Goal: Transaction & Acquisition: Download file/media

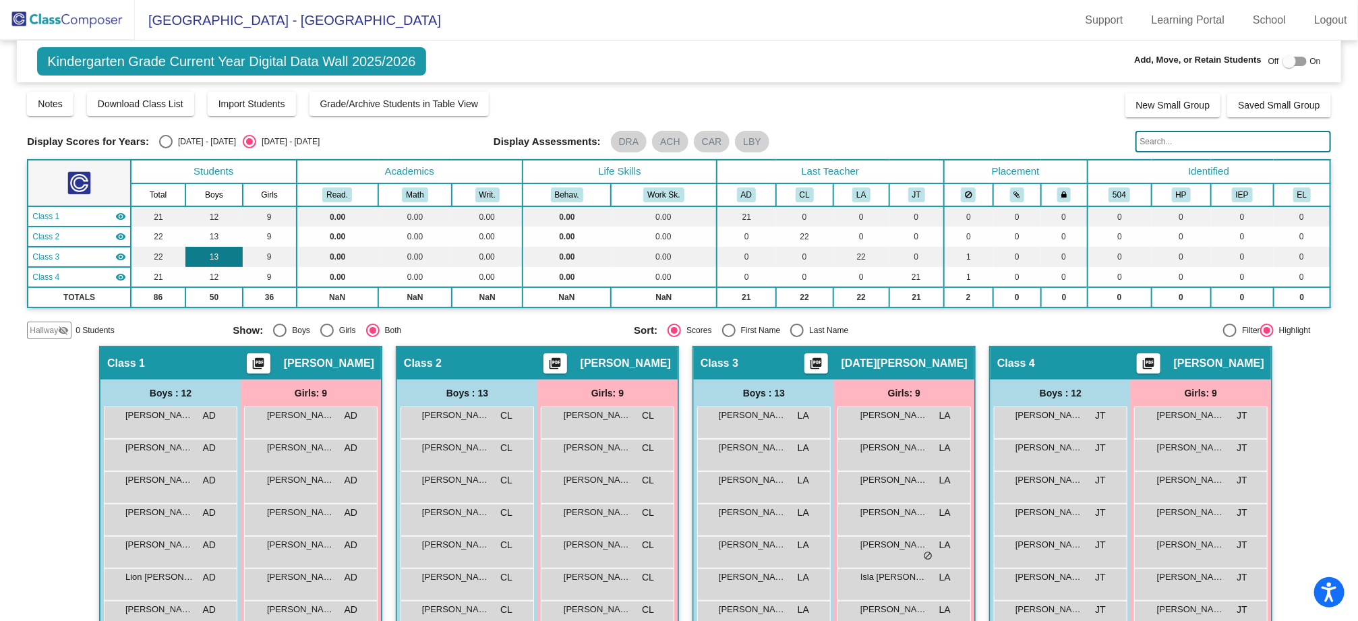
scroll to position [120, 0]
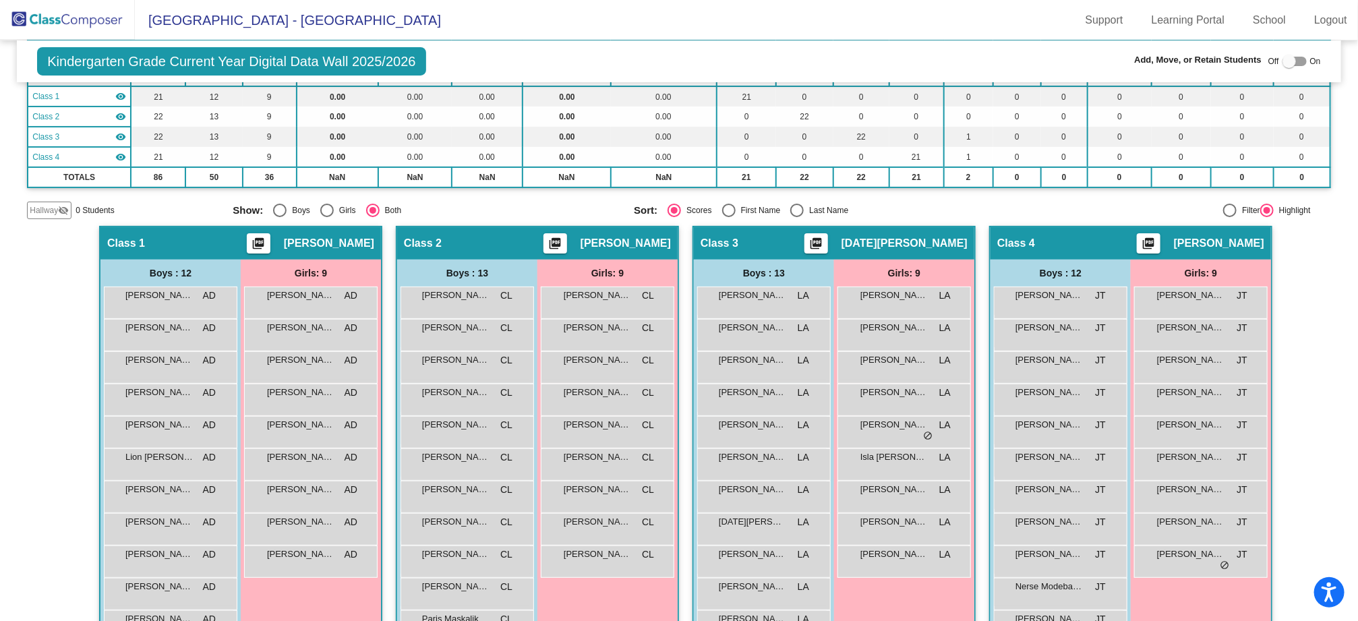
click at [83, 17] on img at bounding box center [67, 20] width 135 height 40
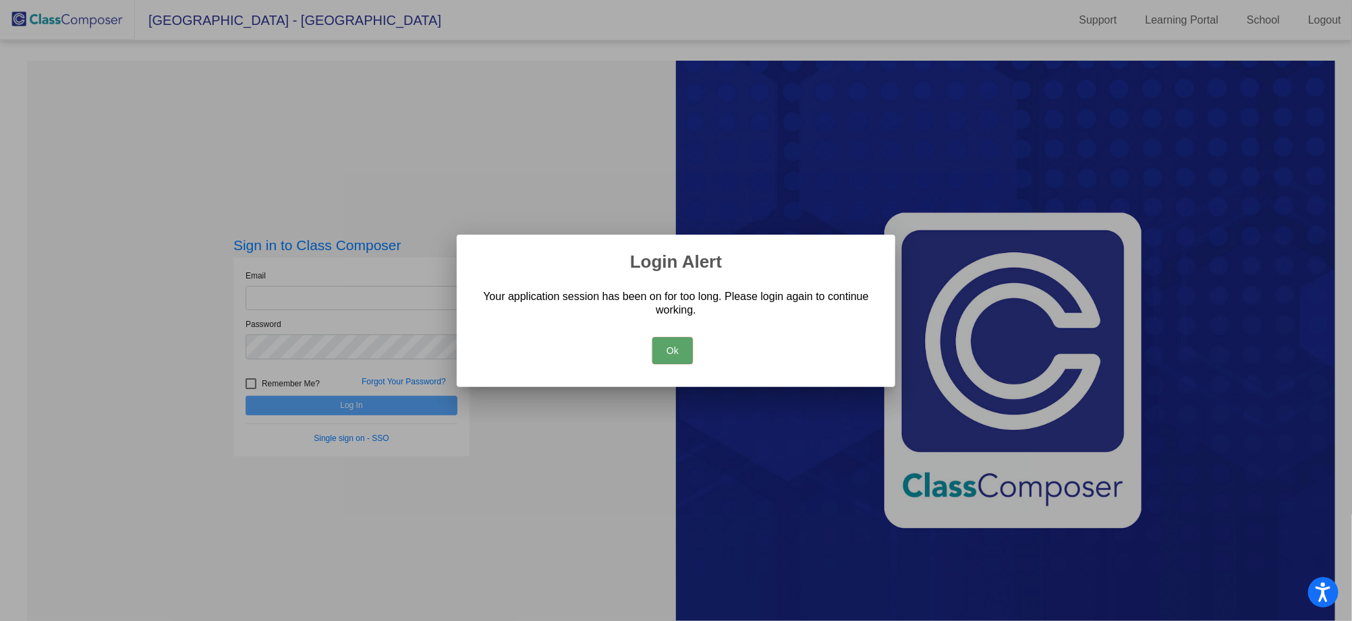
click at [682, 341] on button "Ok" at bounding box center [672, 350] width 40 height 27
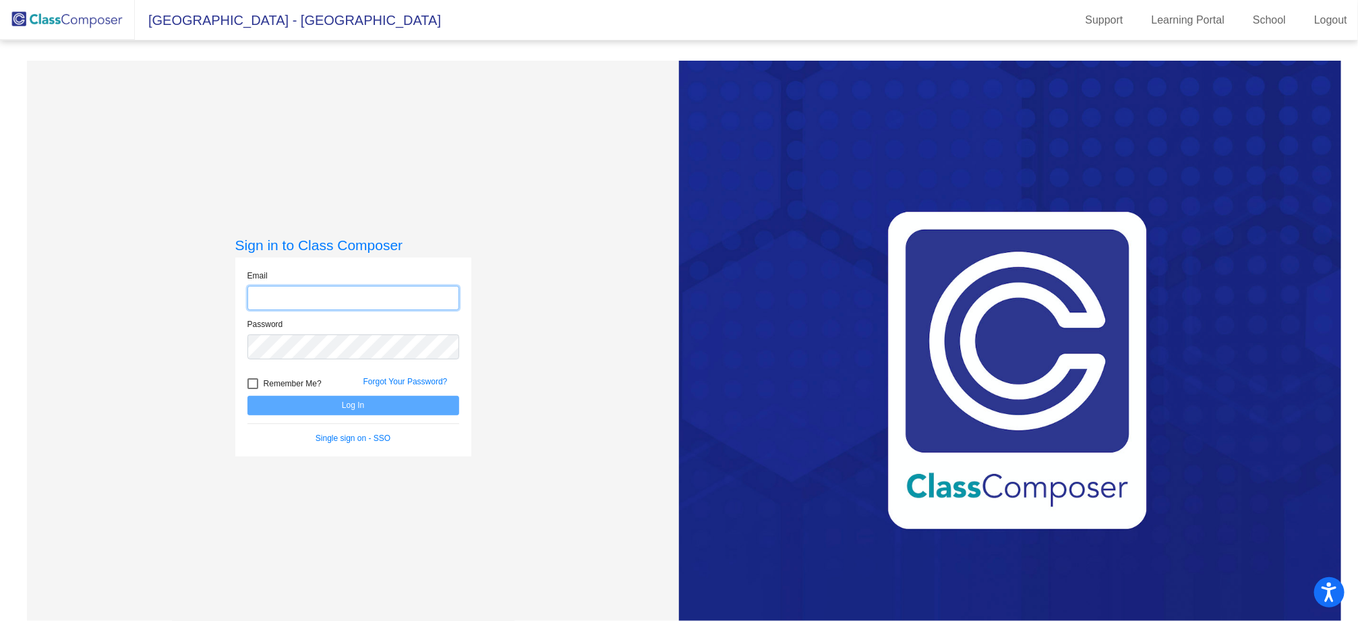
click at [389, 301] on input "email" at bounding box center [354, 298] width 212 height 25
type input "mcanoy@lgusd.org"
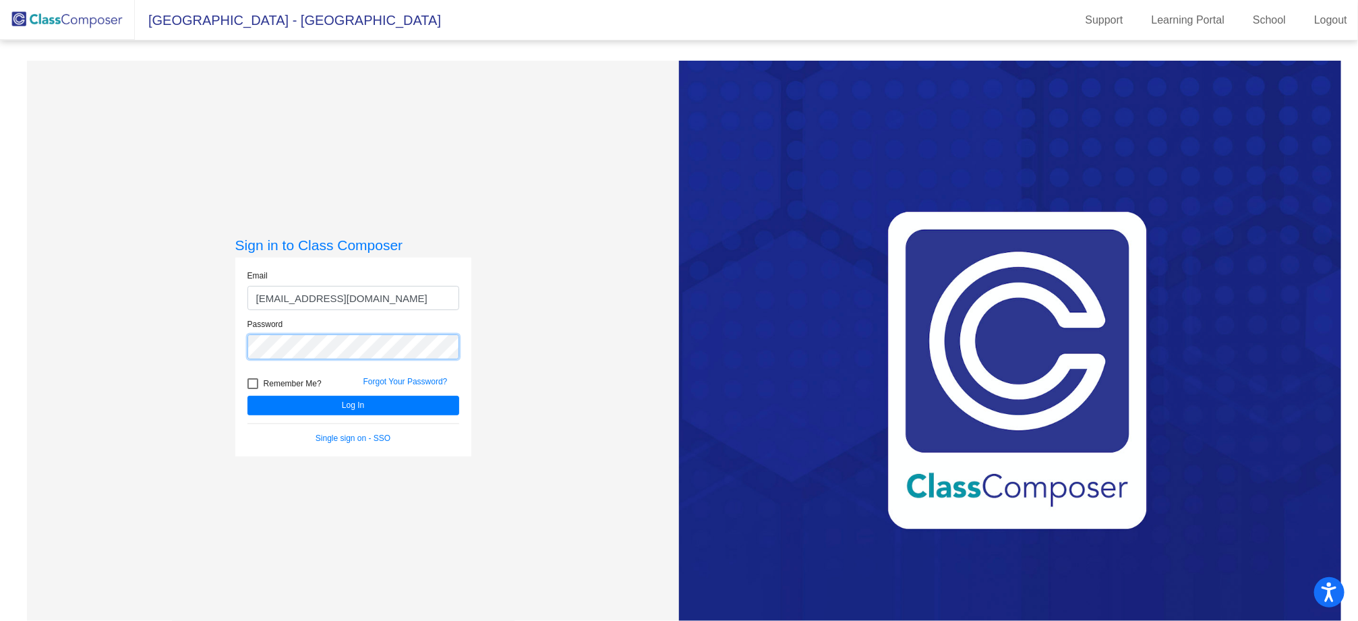
click at [248, 396] on button "Log In" at bounding box center [354, 406] width 212 height 20
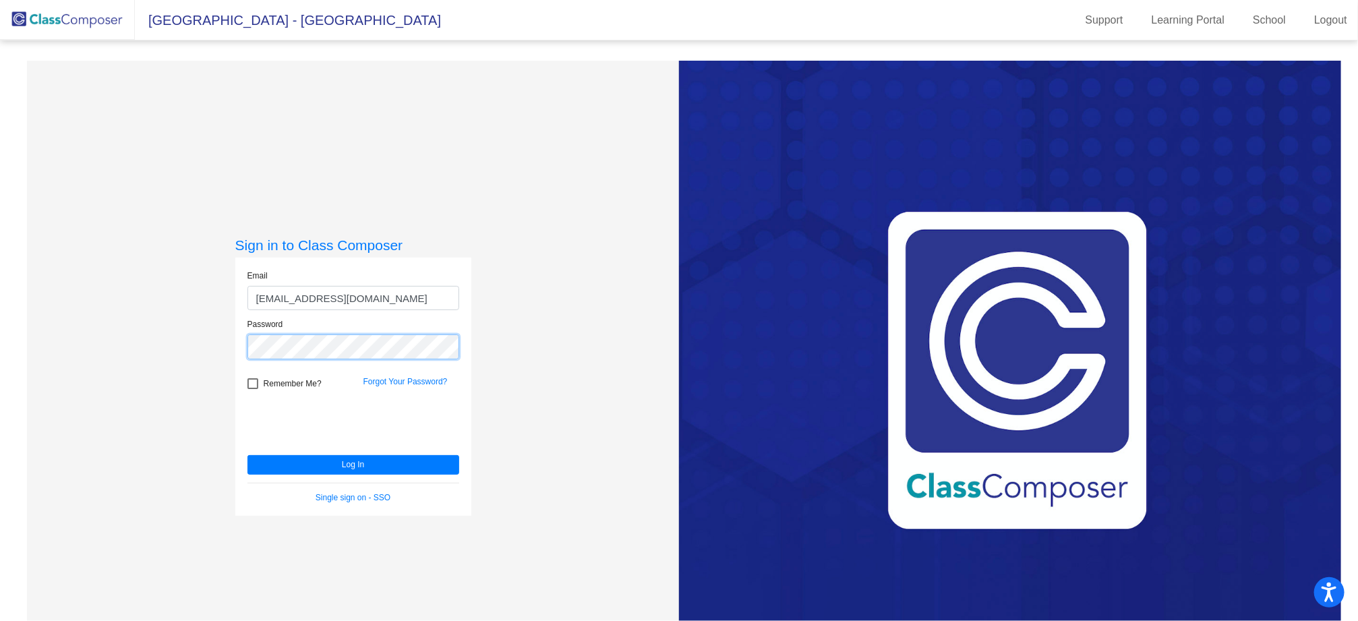
click at [248, 455] on button "Log In" at bounding box center [354, 465] width 212 height 20
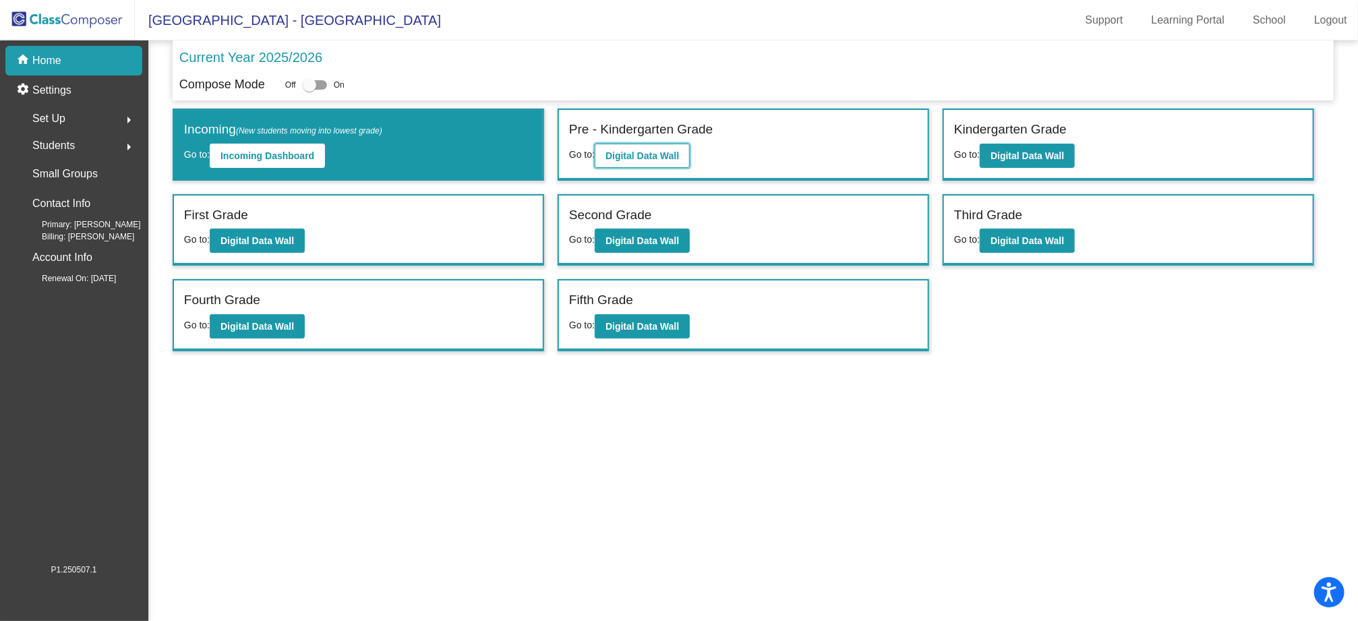
click at [655, 151] on b "Digital Data Wall" at bounding box center [643, 155] width 74 height 11
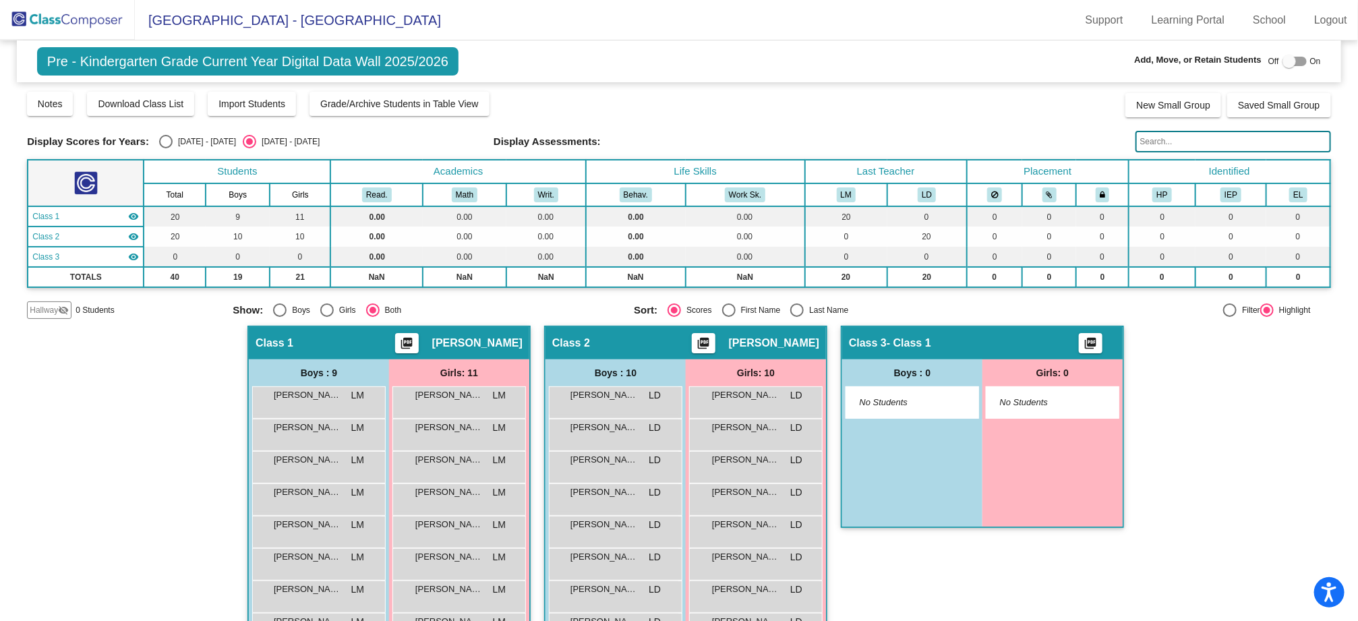
click at [494, 349] on div "Class 1 picture_as_pdf Lacy Milos" at bounding box center [389, 343] width 281 height 32
click at [313, 393] on span "Avysh Gupta" at bounding box center [307, 394] width 67 height 13
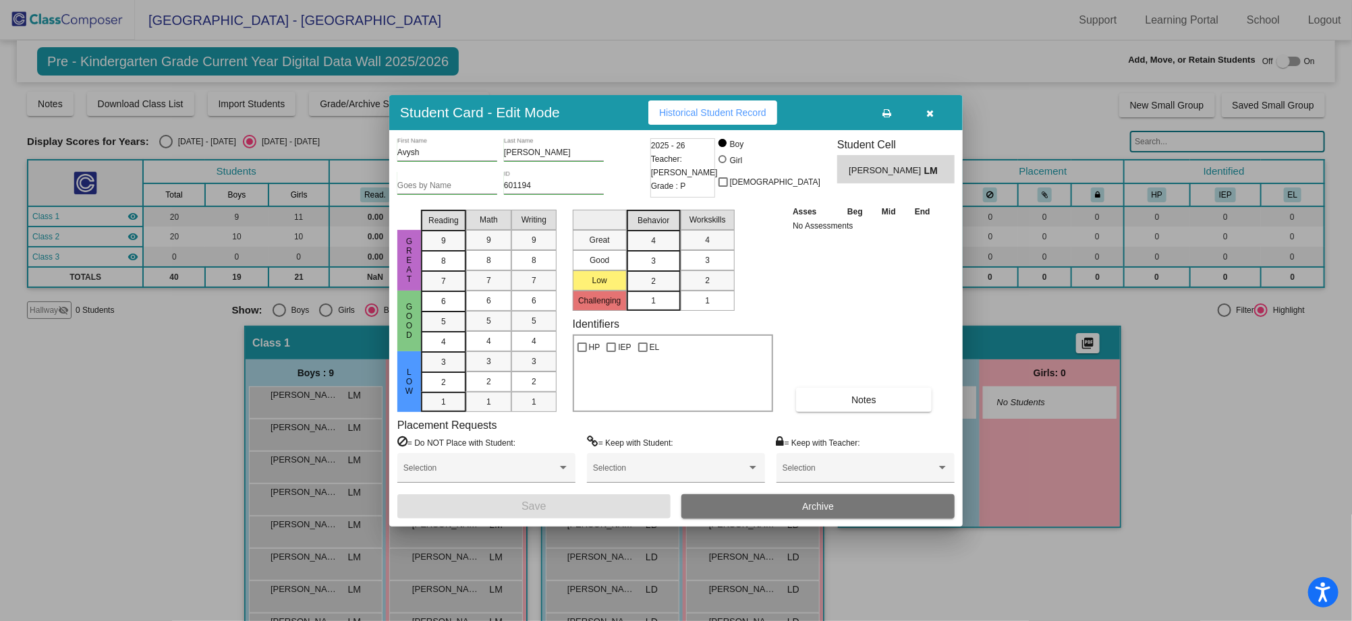
click at [922, 108] on button "button" at bounding box center [930, 112] width 43 height 24
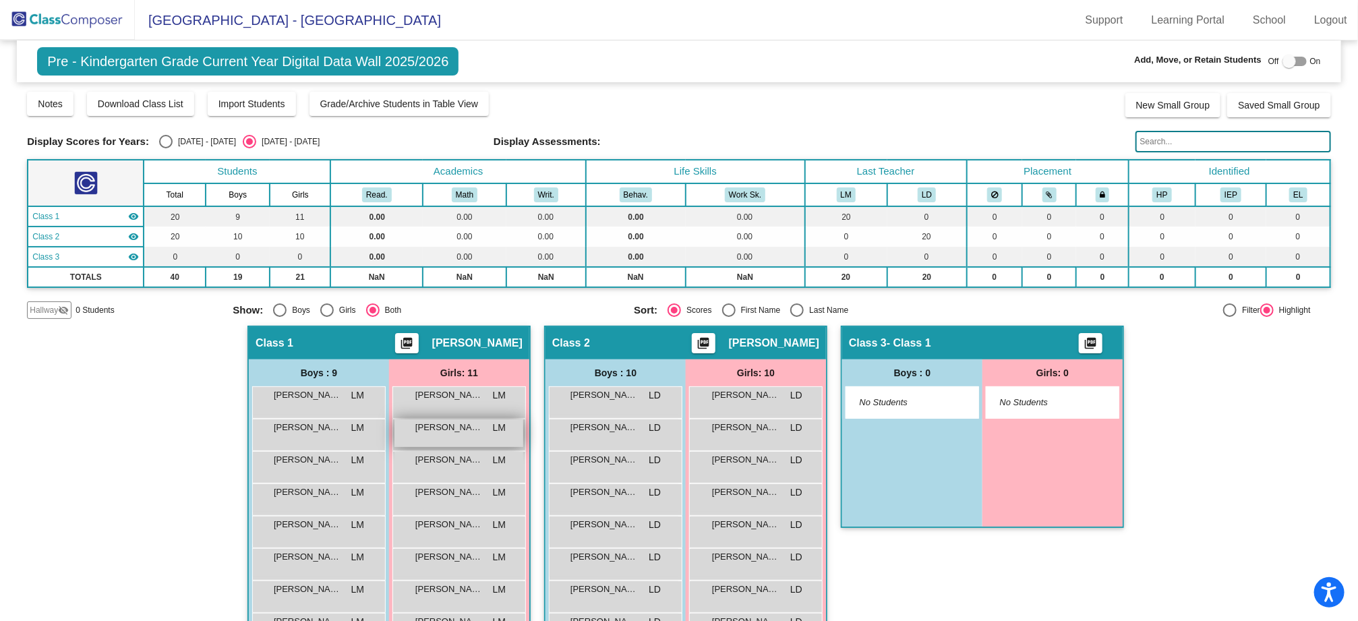
click at [483, 424] on div "Aitana Buenrostro LM lock do_not_disturb_alt" at bounding box center [459, 434] width 129 height 28
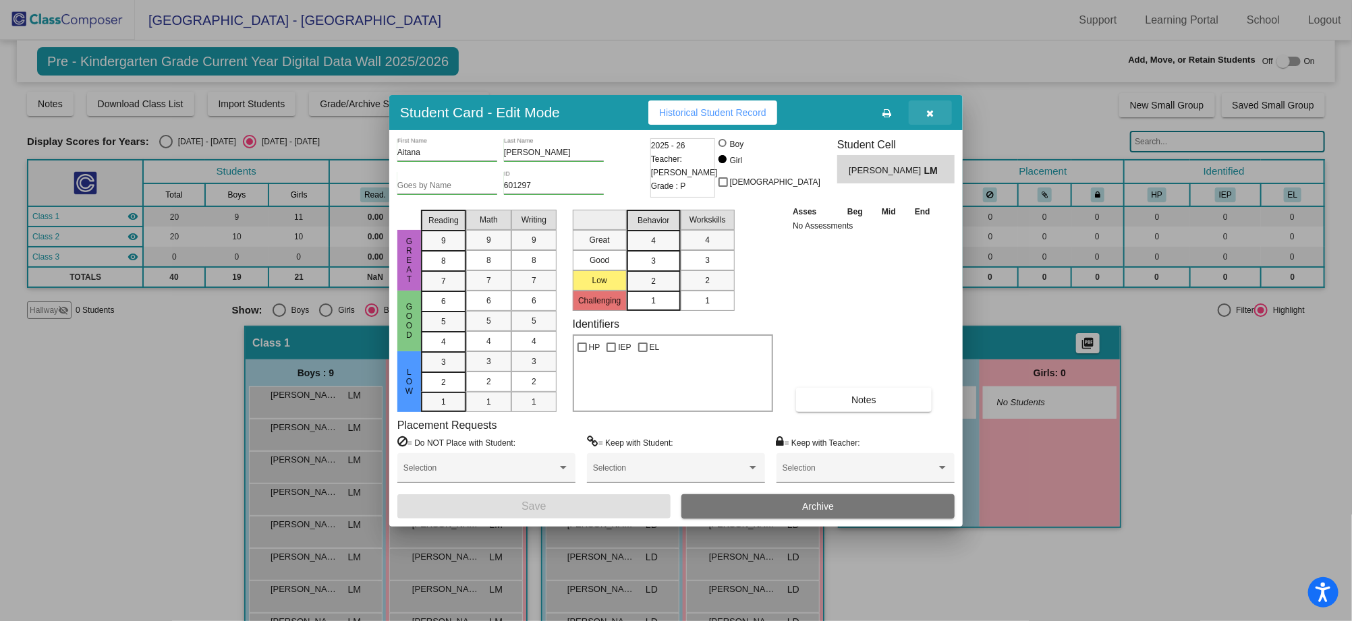
click at [938, 113] on button "button" at bounding box center [930, 112] width 43 height 24
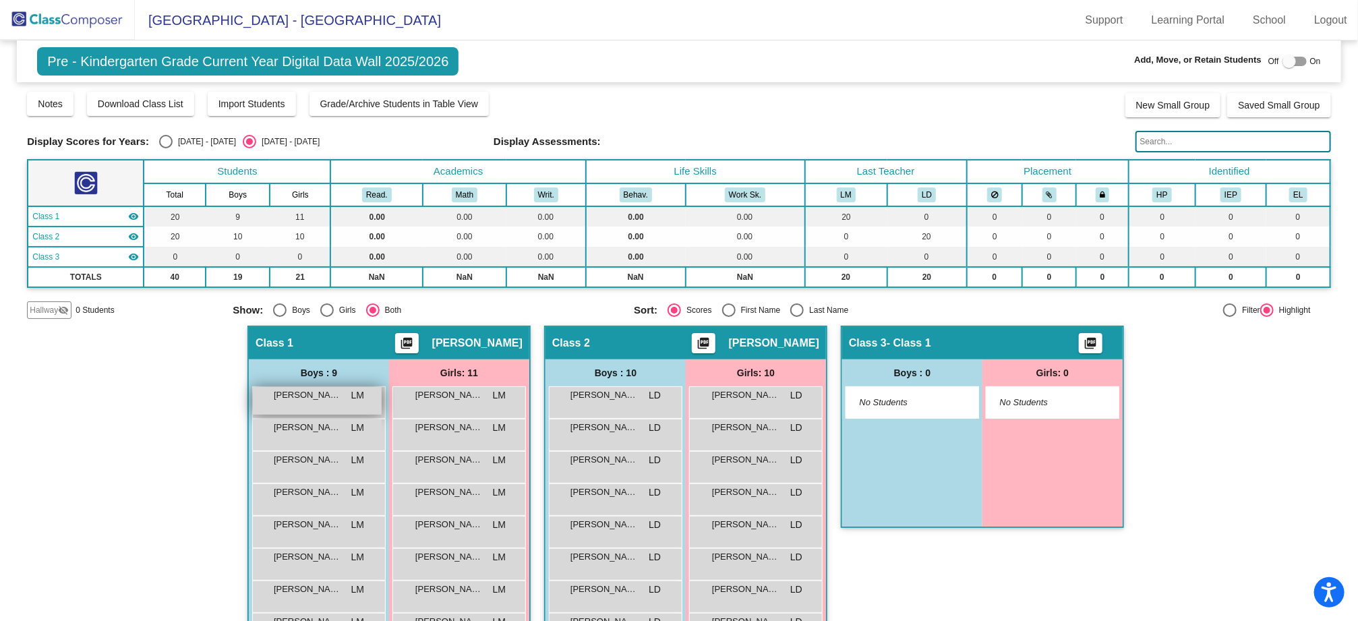
click at [320, 401] on div "Avysh Gupta LM lock do_not_disturb_alt" at bounding box center [317, 401] width 129 height 28
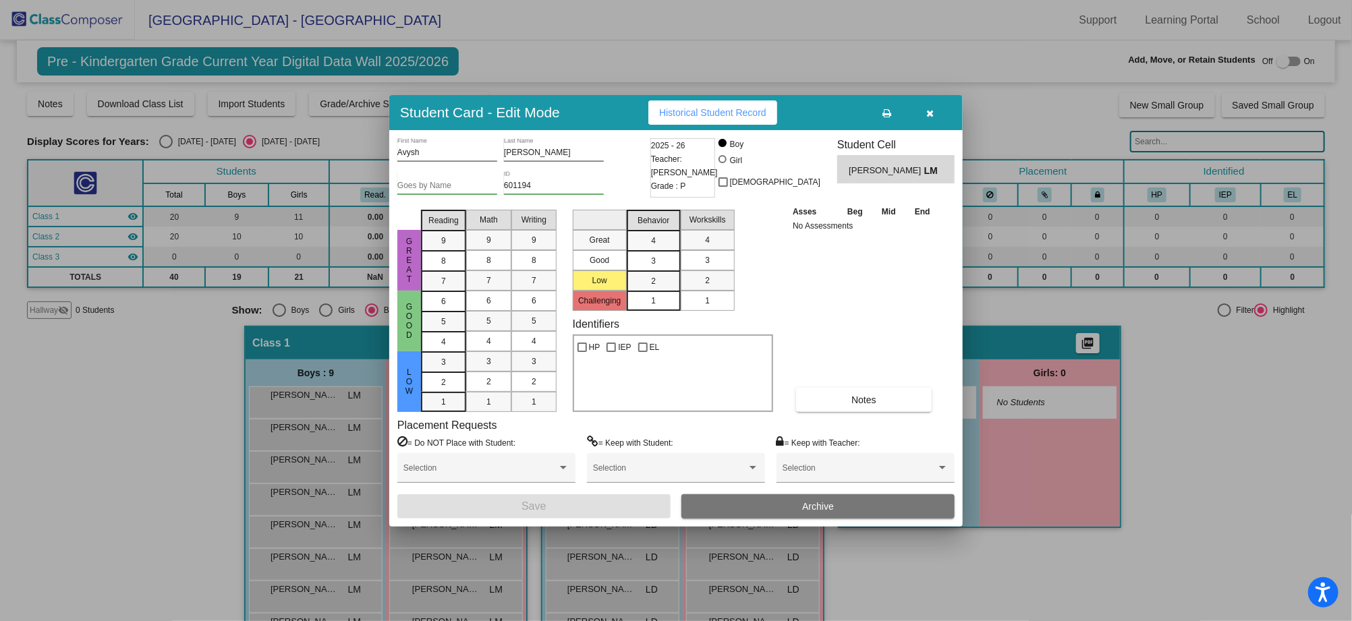
click at [932, 111] on icon "button" at bounding box center [930, 113] width 7 height 9
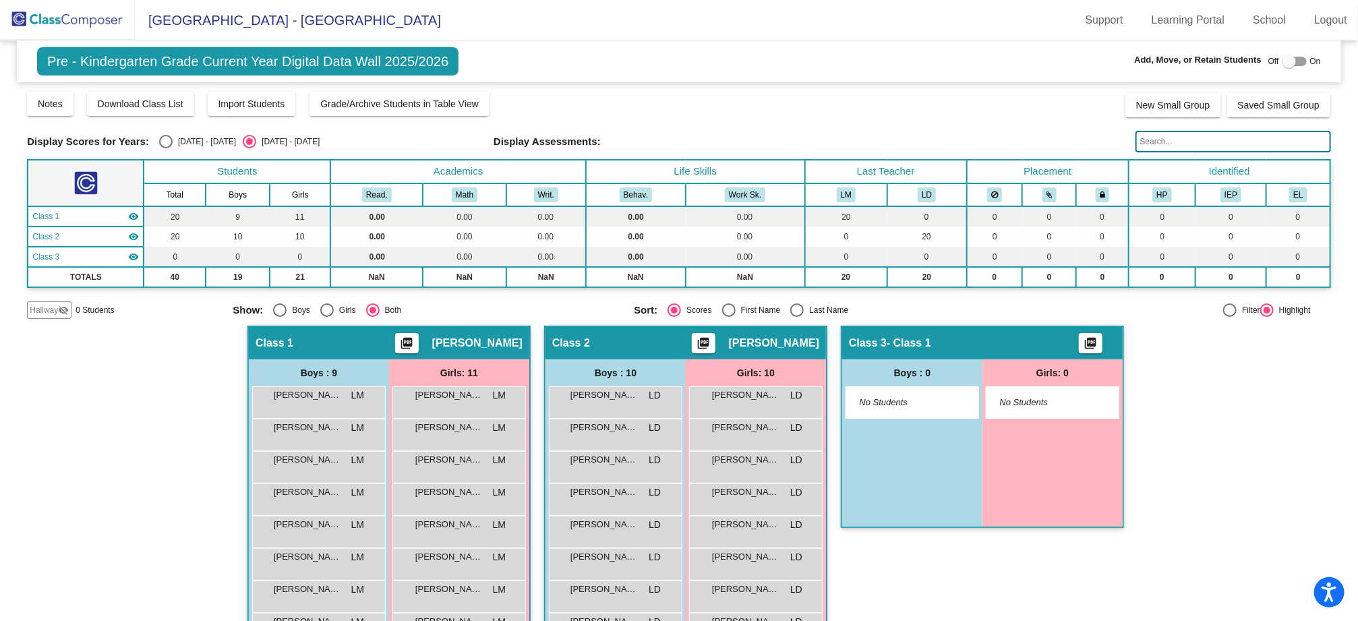
click at [662, 76] on div "Pre - Kindergarten Grade Current Year Digital Data Wall 2025/2026 Add, Move, or…" at bounding box center [679, 61] width 1324 height 42
drag, startPoint x: 632, startPoint y: 132, endPoint x: 498, endPoint y: 138, distance: 134.4
click at [498, 138] on div "Display Scores for Years: 2024 - 2025 2025 - 2026 Display Assessments:" at bounding box center [679, 142] width 1304 height 22
click at [614, 131] on div "Display Scores for Years: 2024 - 2025 2025 - 2026 Display Assessments:" at bounding box center [679, 142] width 1304 height 22
click at [416, 401] on div "Aeliana Rogers LM lock do_not_disturb_alt" at bounding box center [459, 401] width 129 height 28
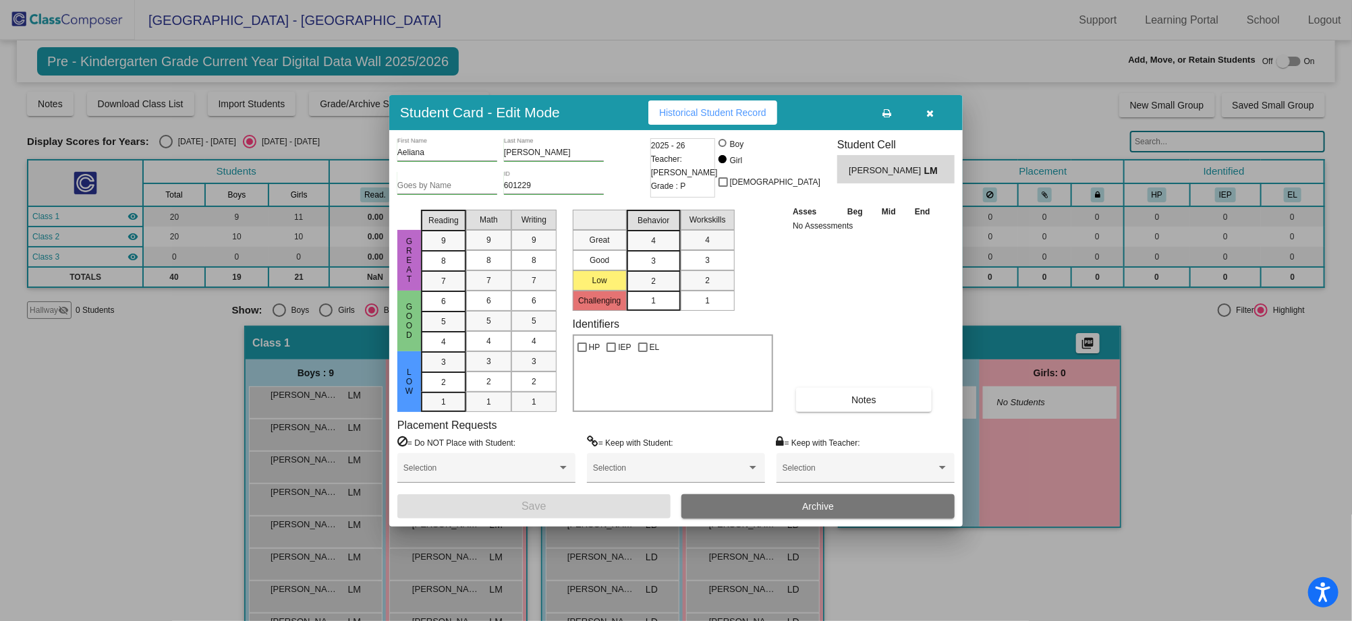
click at [929, 109] on icon "button" at bounding box center [930, 113] width 7 height 9
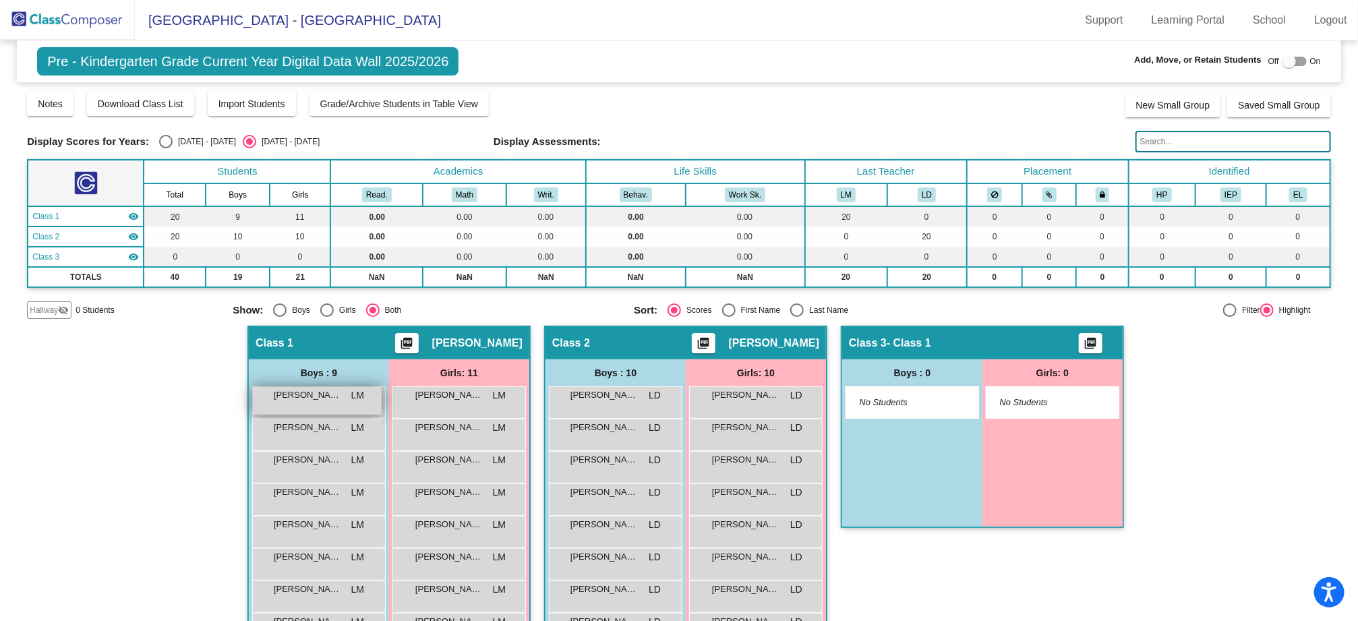
click at [348, 405] on div "Avysh Gupta LM lock do_not_disturb_alt" at bounding box center [317, 401] width 129 height 28
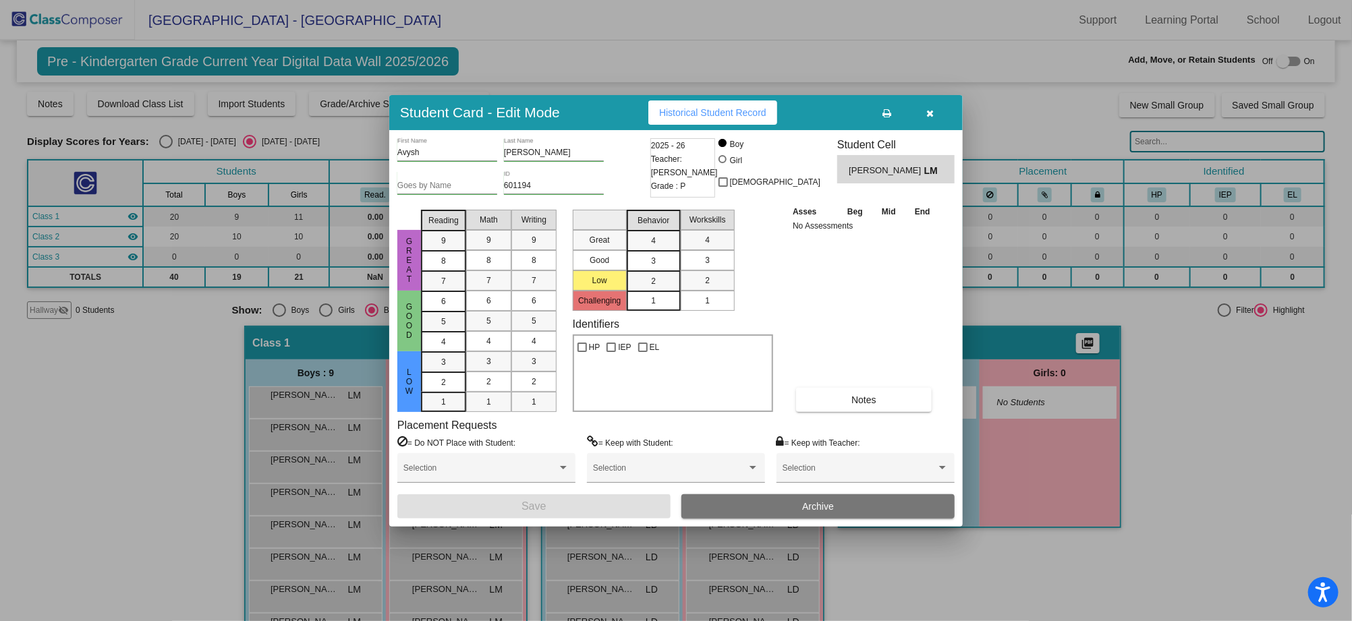
click at [935, 112] on button "button" at bounding box center [930, 112] width 43 height 24
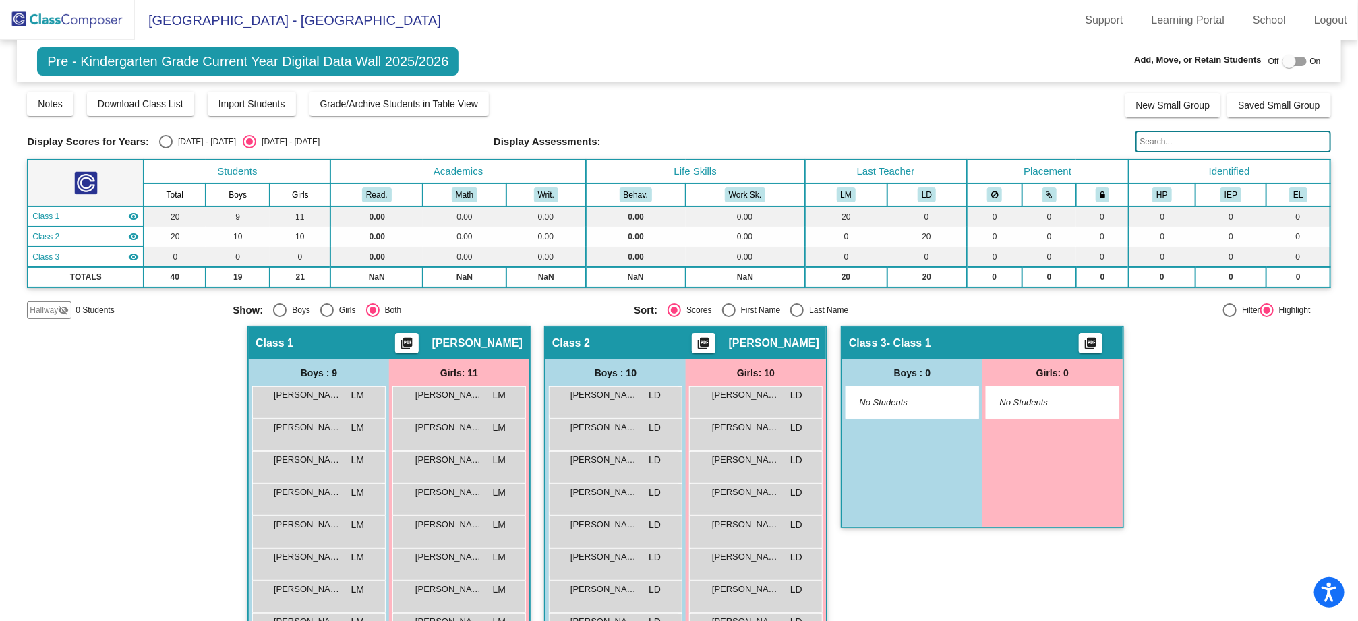
click at [71, 18] on img at bounding box center [67, 20] width 135 height 40
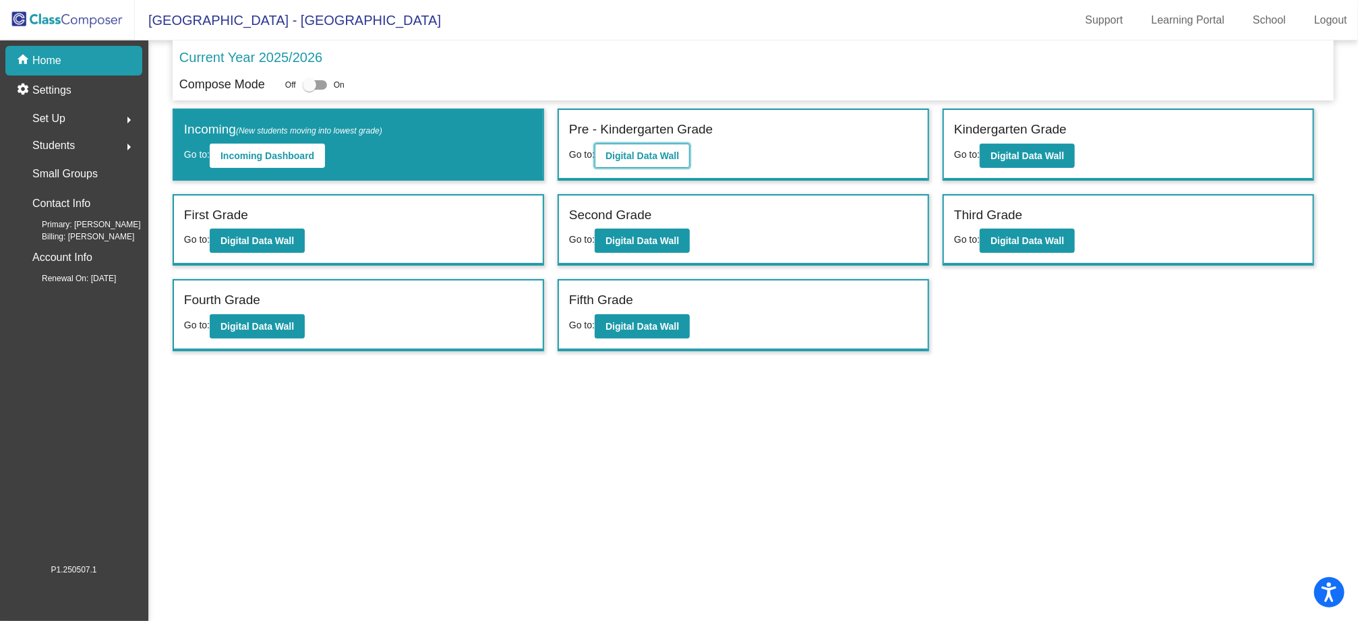
click at [621, 152] on b "Digital Data Wall" at bounding box center [643, 155] width 74 height 11
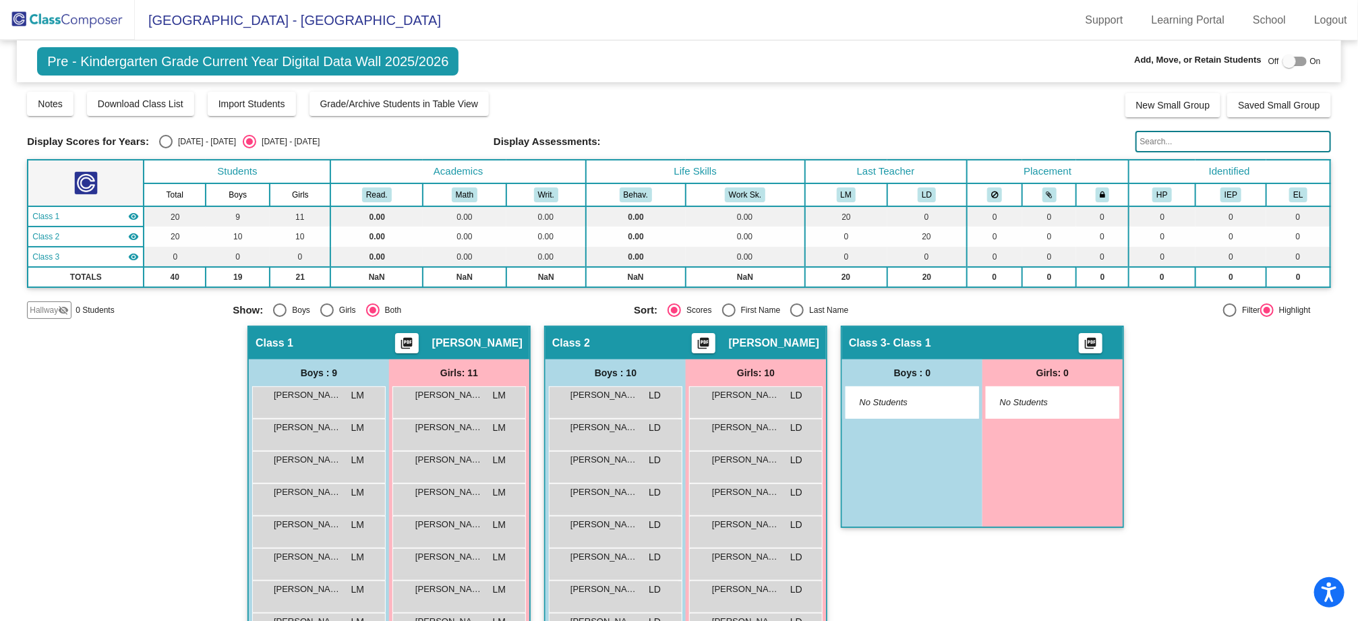
click at [107, 24] on img at bounding box center [67, 20] width 135 height 40
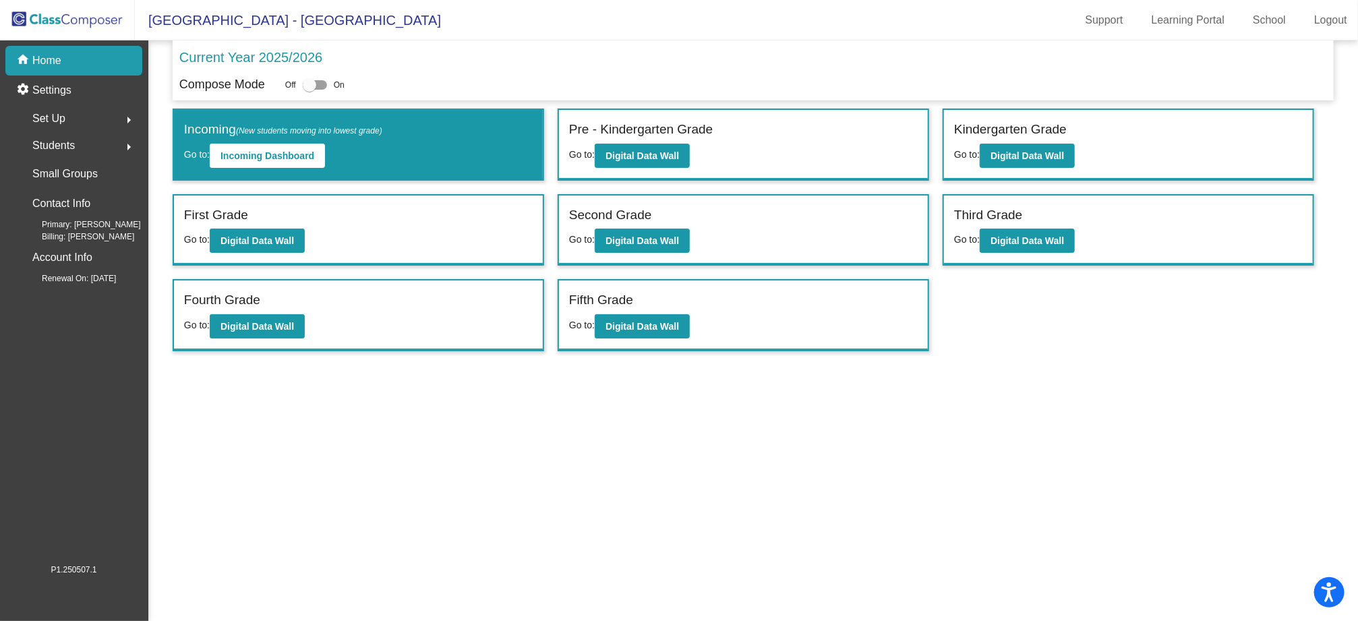
click at [105, 150] on div "Students arrow_right" at bounding box center [77, 145] width 129 height 27
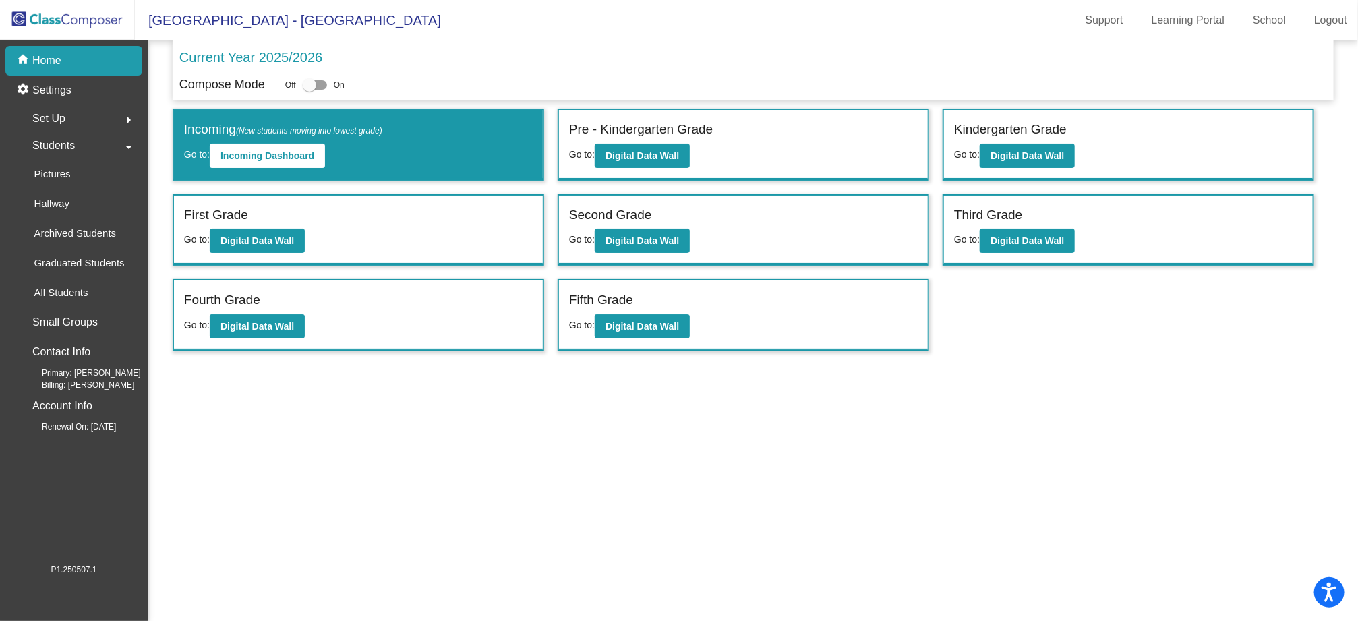
click at [110, 117] on div "Set Up arrow_right" at bounding box center [77, 118] width 129 height 27
click at [84, 241] on link "Classes" at bounding box center [77, 236] width 129 height 30
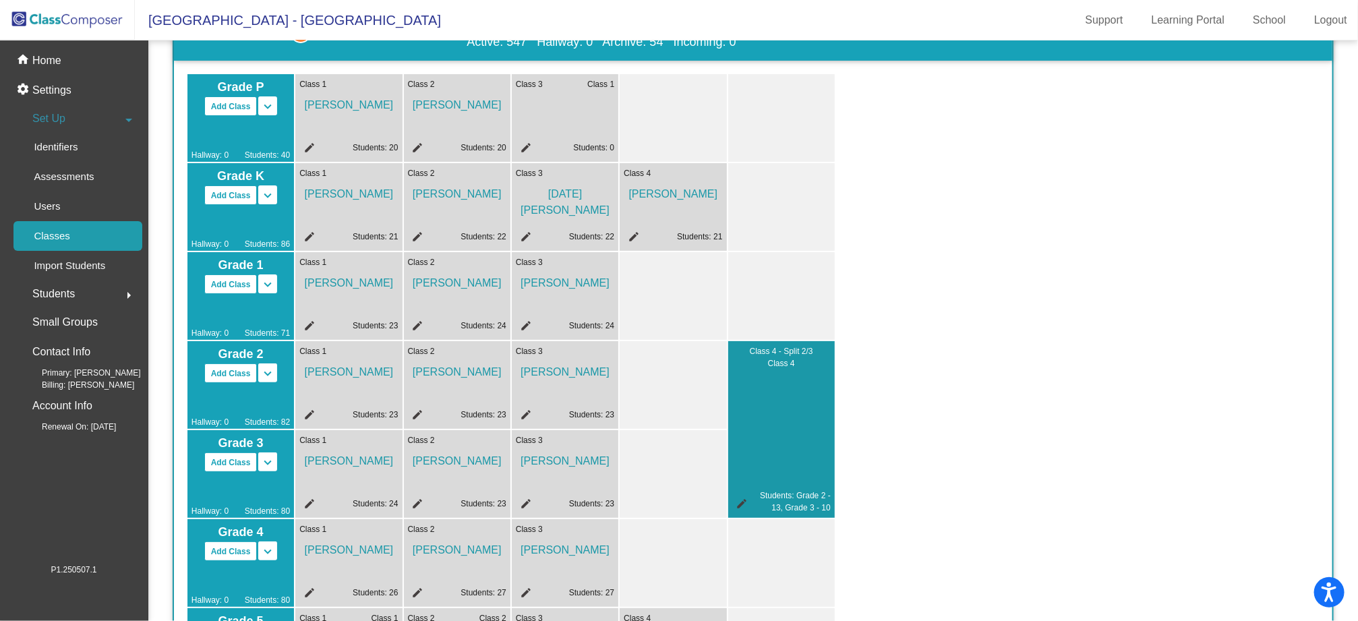
scroll to position [84, 0]
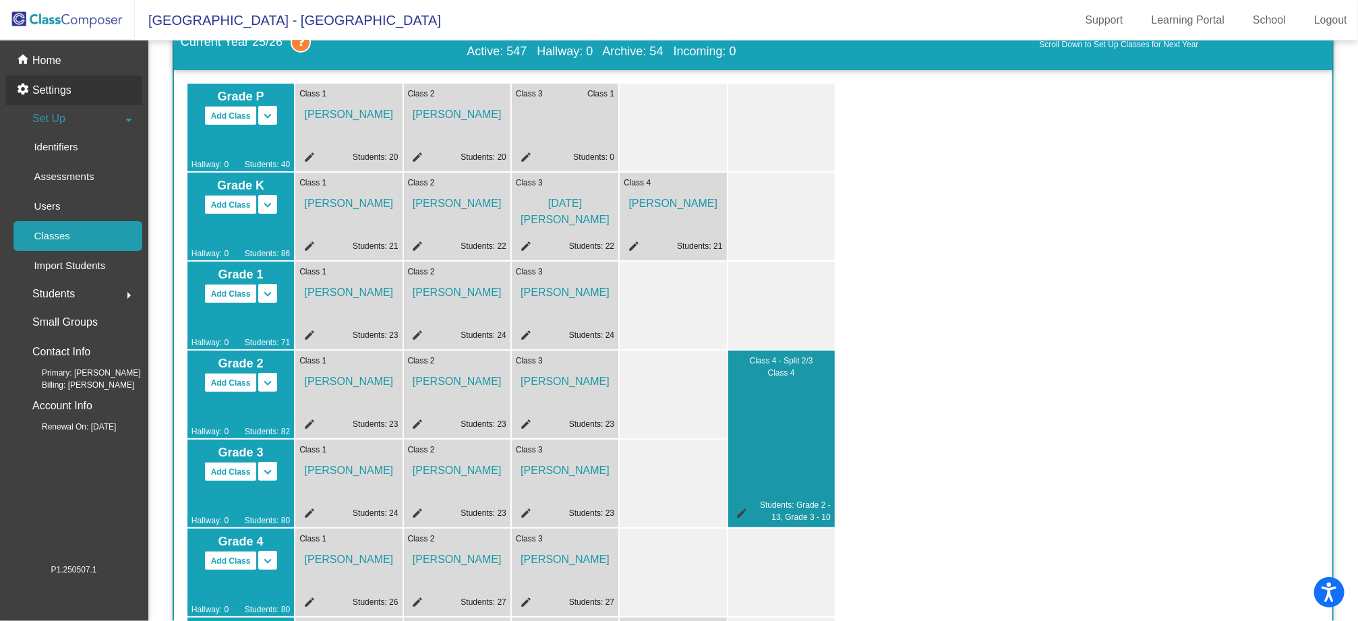
click at [55, 80] on div "settings Settings" at bounding box center [73, 91] width 137 height 30
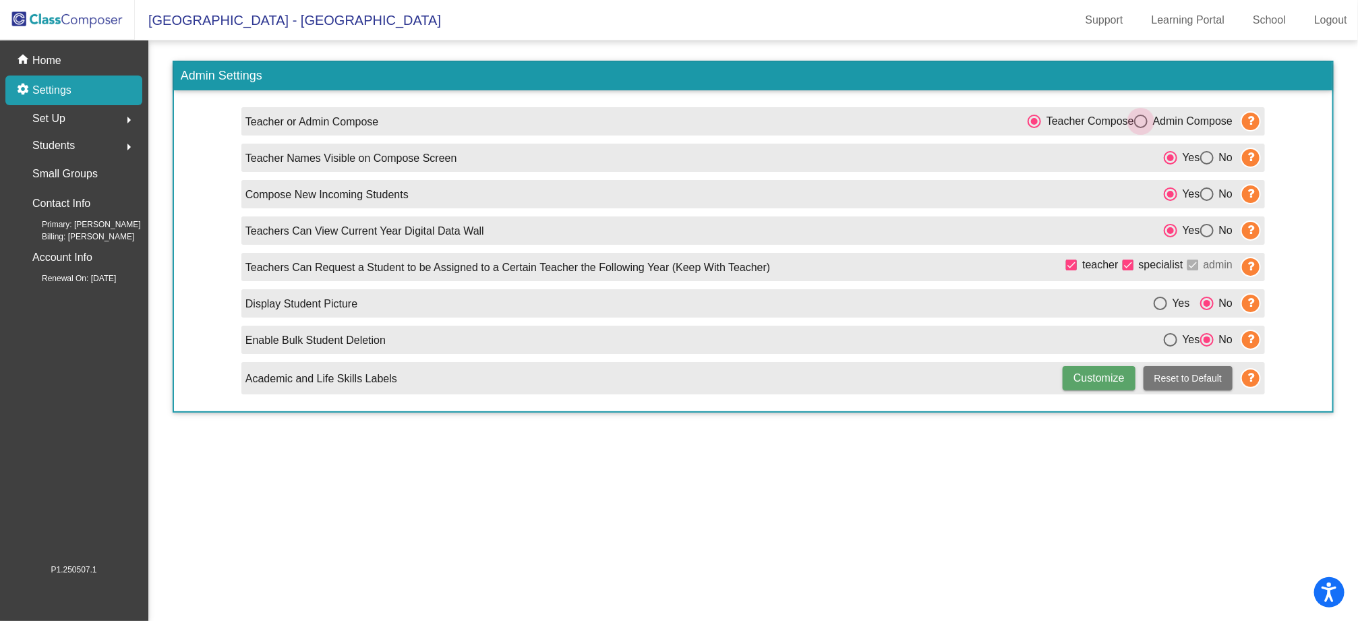
click at [1143, 117] on div "Select an option" at bounding box center [1140, 121] width 13 height 13
click at [1141, 128] on input "Admin Compose" at bounding box center [1141, 128] width 1 height 1
radio input "true"
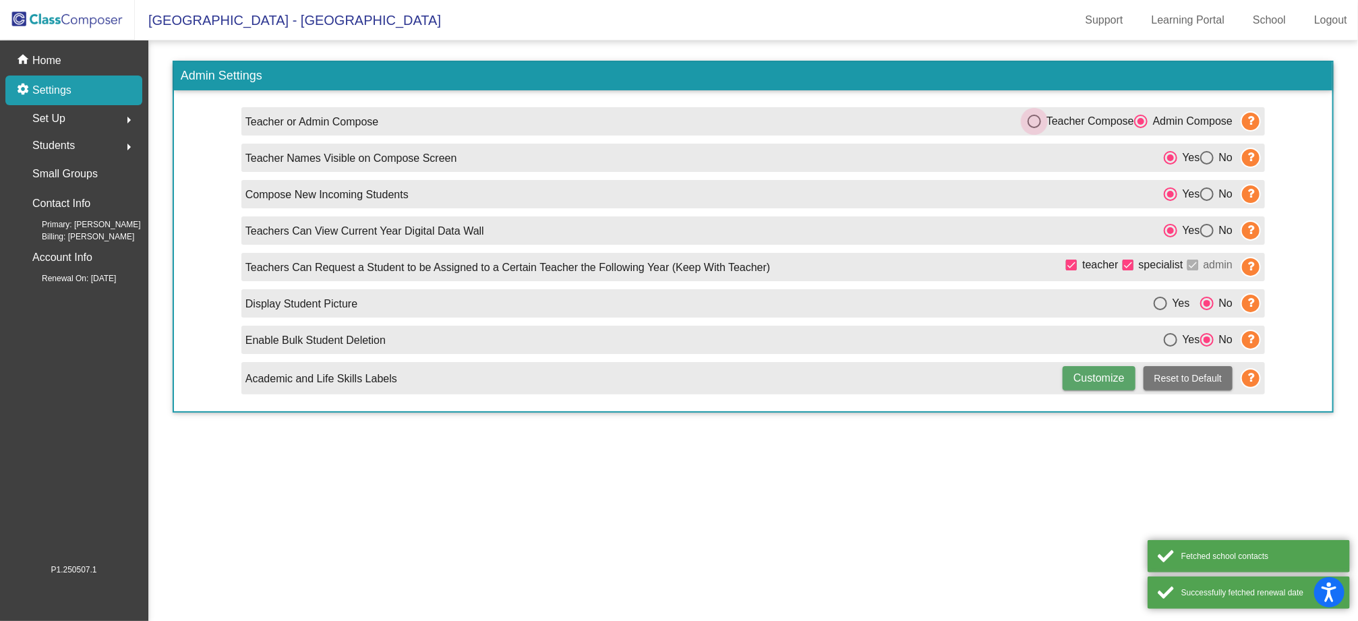
click at [1031, 125] on div "Select an option" at bounding box center [1034, 121] width 13 height 13
click at [1034, 128] on input "Teacher Compose" at bounding box center [1034, 128] width 1 height 1
radio input "true"
click at [695, 505] on mat-sidenav-content "Admin Settings Teacher or Admin Compose Teacher Compose Admin Compose Teacher N…" at bounding box center [753, 330] width 1210 height 581
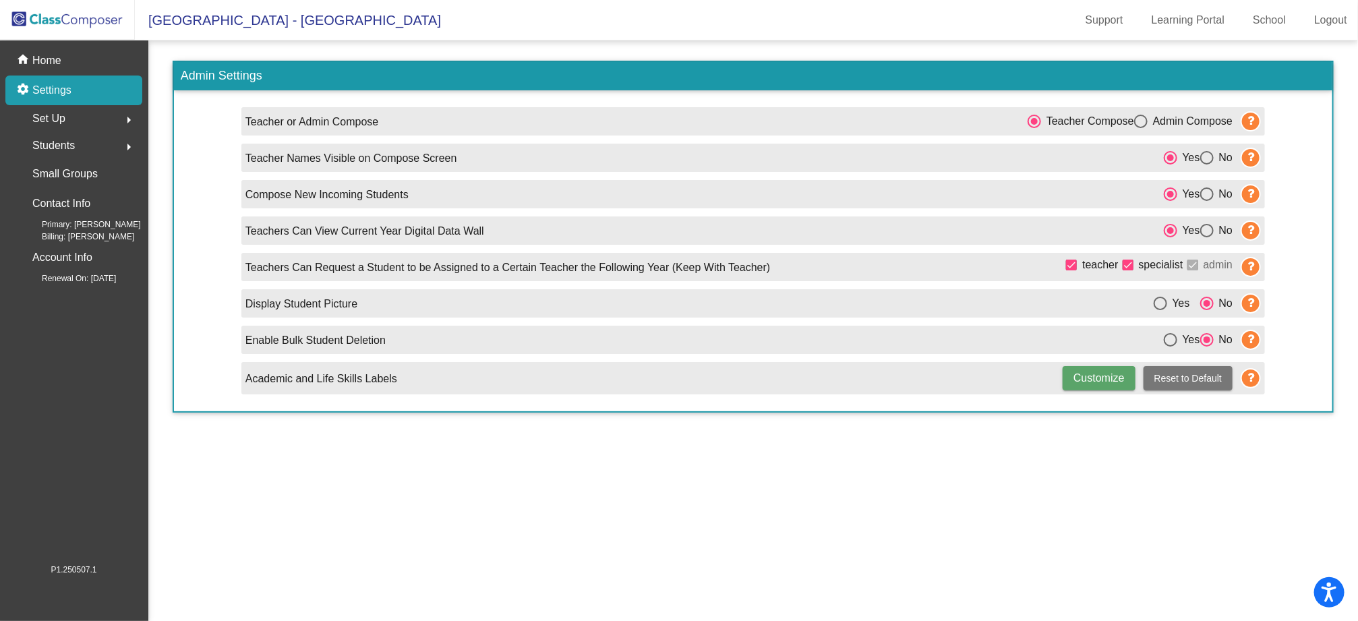
click at [110, 140] on div "Students arrow_right" at bounding box center [77, 145] width 129 height 27
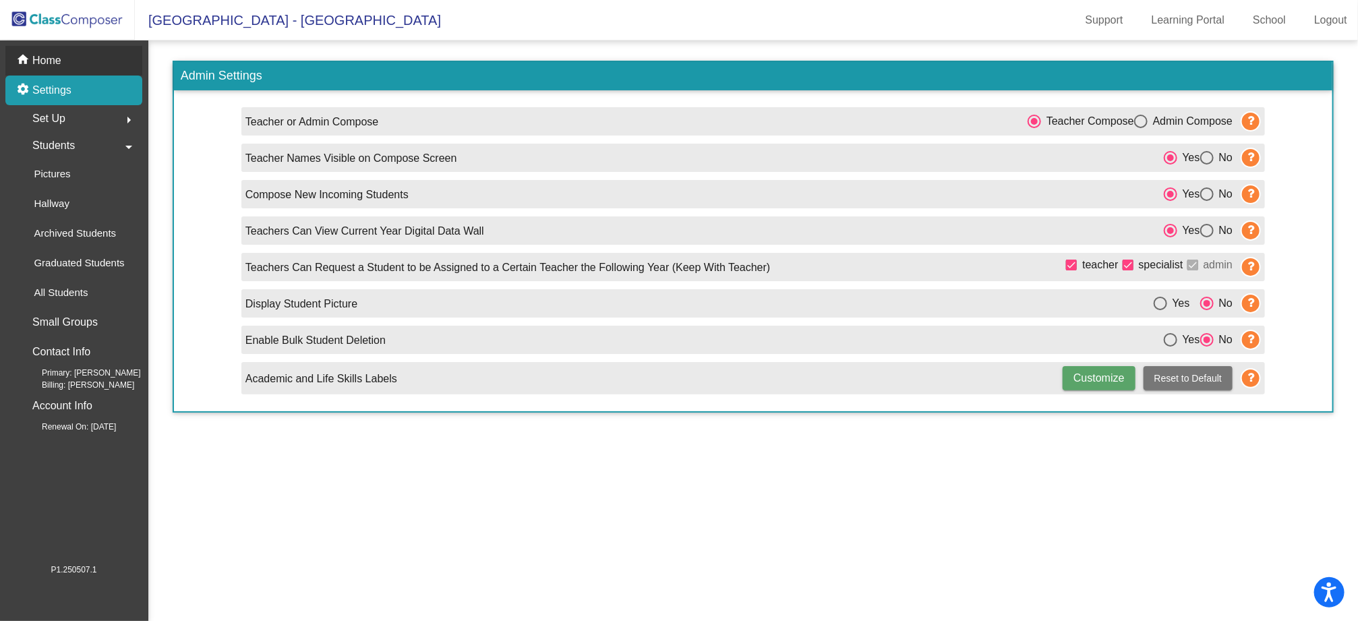
click at [62, 55] on div "home Home" at bounding box center [73, 61] width 137 height 30
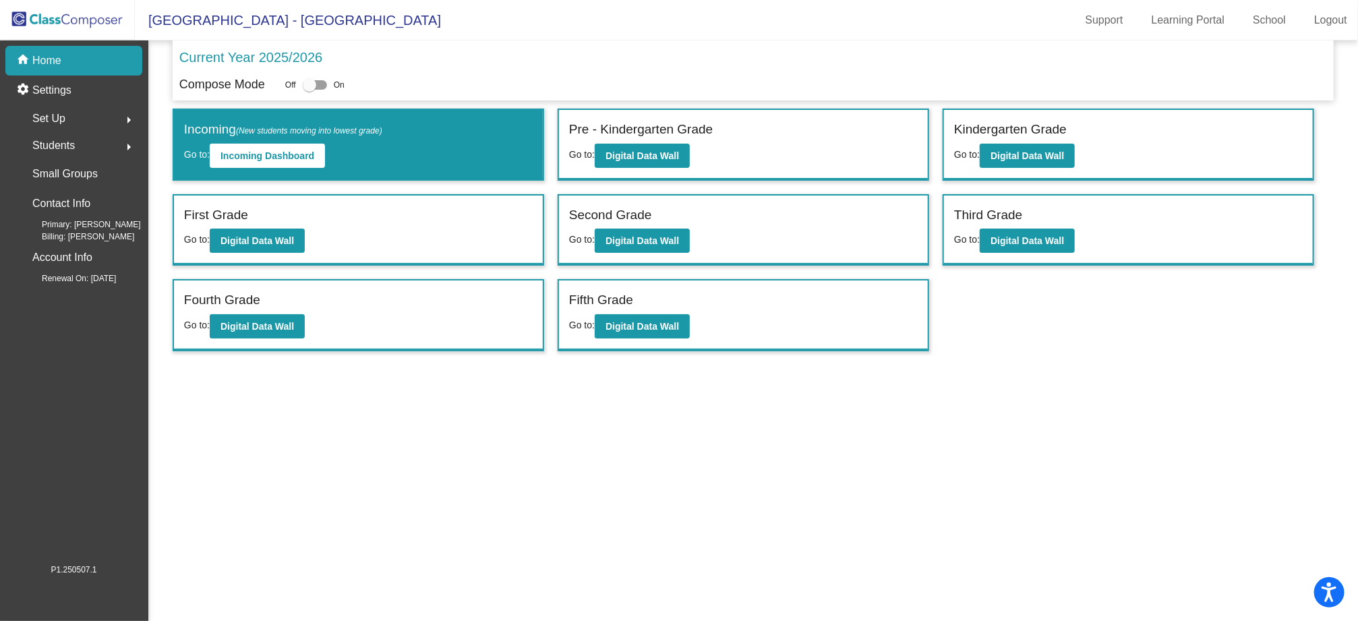
click at [90, 7] on img at bounding box center [67, 20] width 135 height 40
click at [627, 150] on b "Digital Data Wall" at bounding box center [643, 155] width 74 height 11
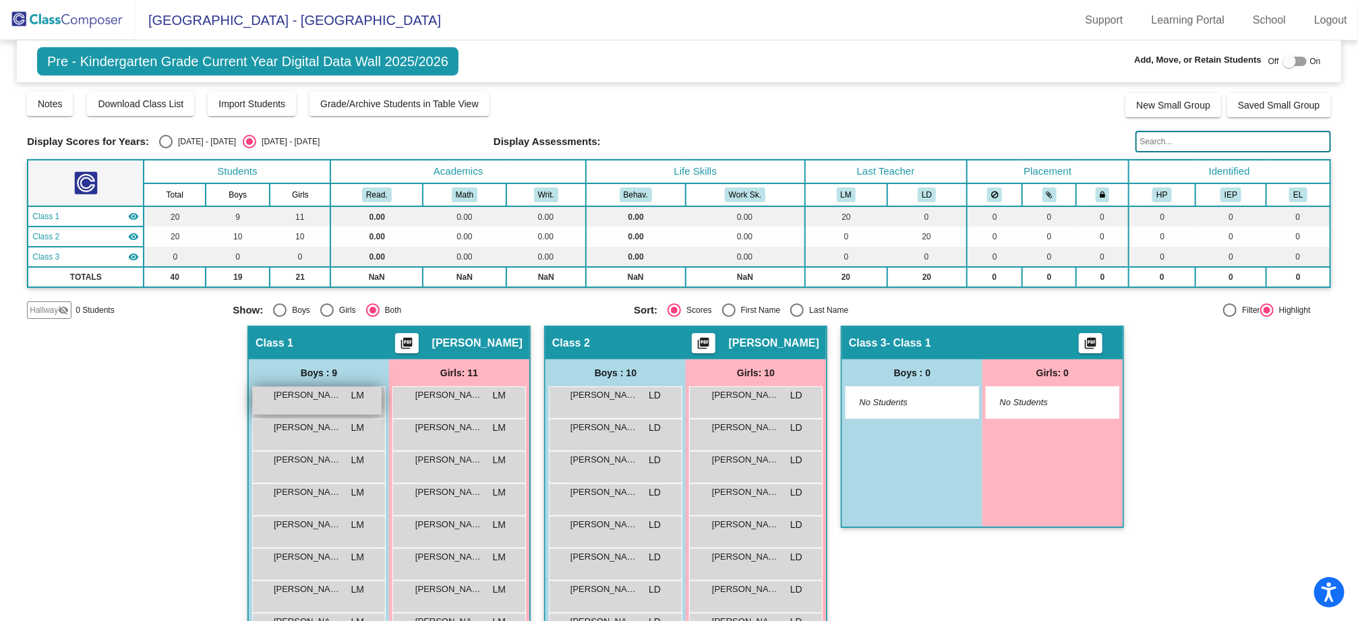
click at [316, 407] on div "Avysh Gupta LM lock do_not_disturb_alt" at bounding box center [317, 401] width 129 height 28
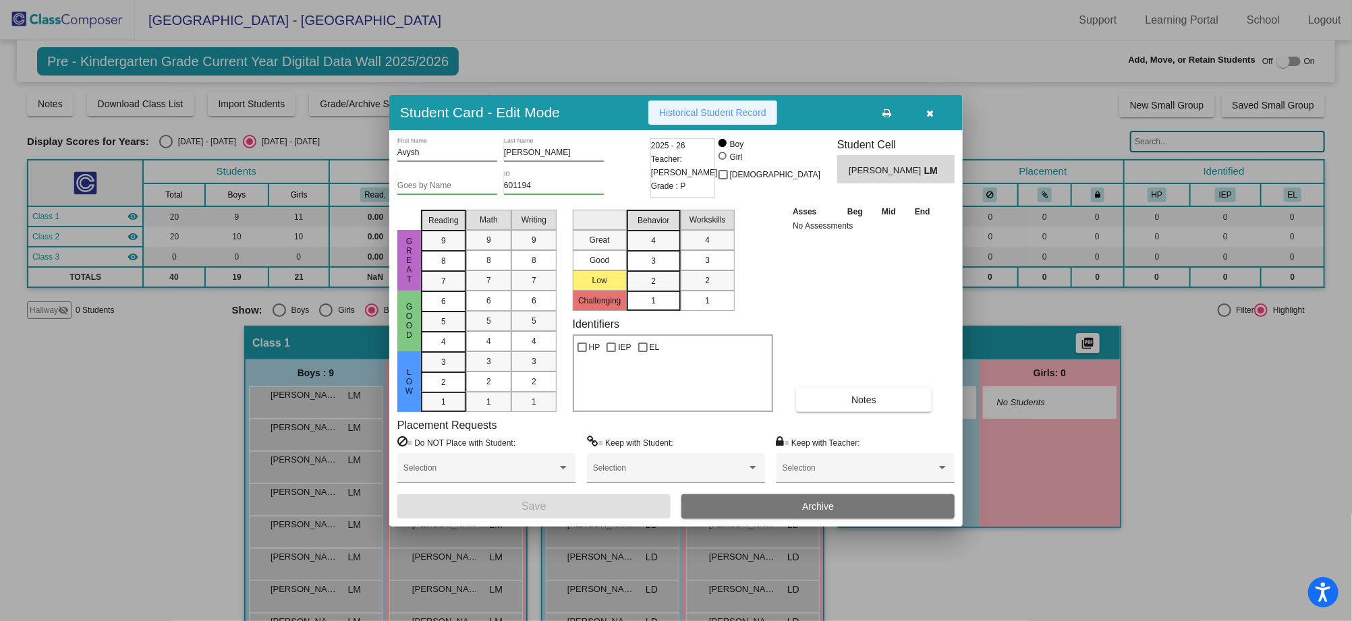
click at [696, 111] on span "Historical Student Record" at bounding box center [712, 112] width 107 height 11
click at [942, 119] on button "button" at bounding box center [930, 112] width 43 height 24
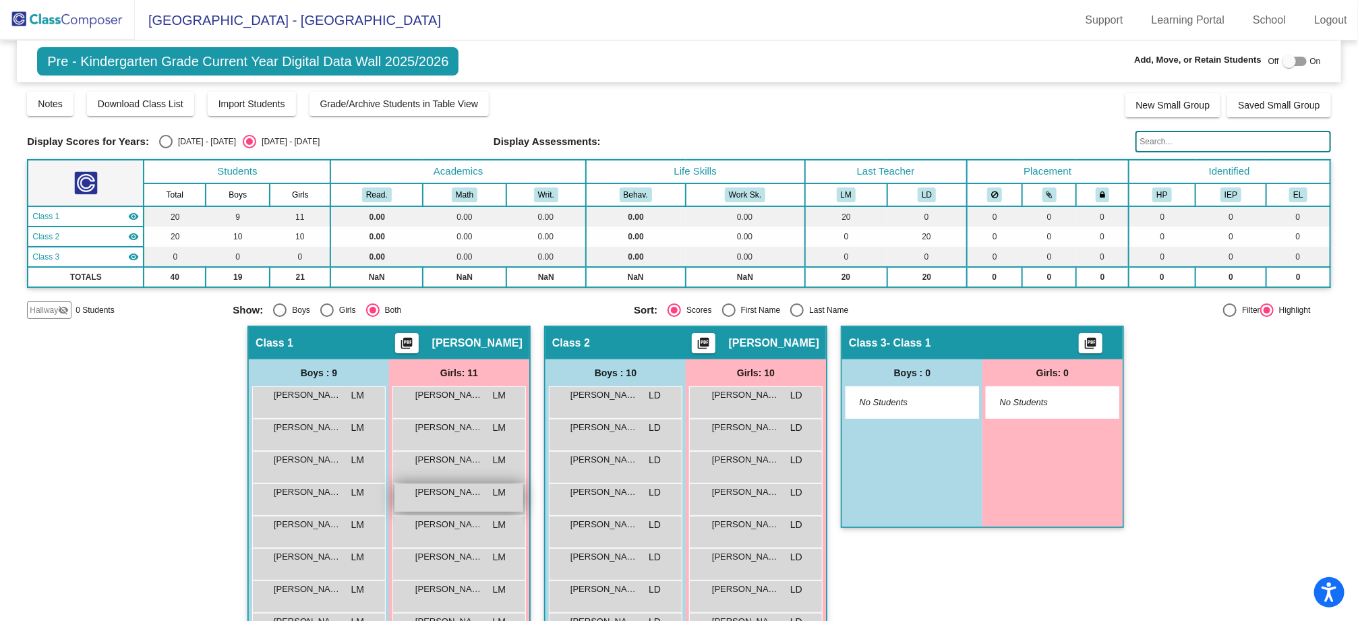
click at [422, 503] on div "Ashley Gu LM lock do_not_disturb_alt" at bounding box center [459, 498] width 129 height 28
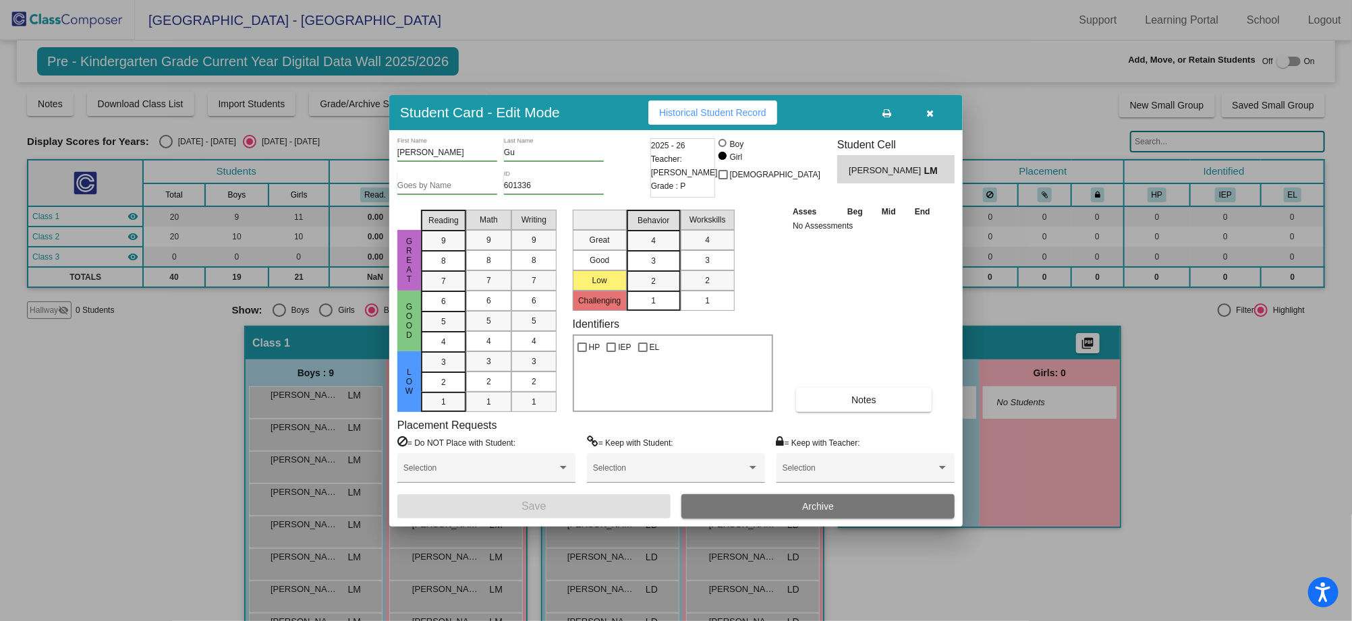
click at [687, 114] on span "Historical Student Record" at bounding box center [712, 112] width 107 height 11
click at [446, 372] on div "2" at bounding box center [443, 362] width 26 height 20
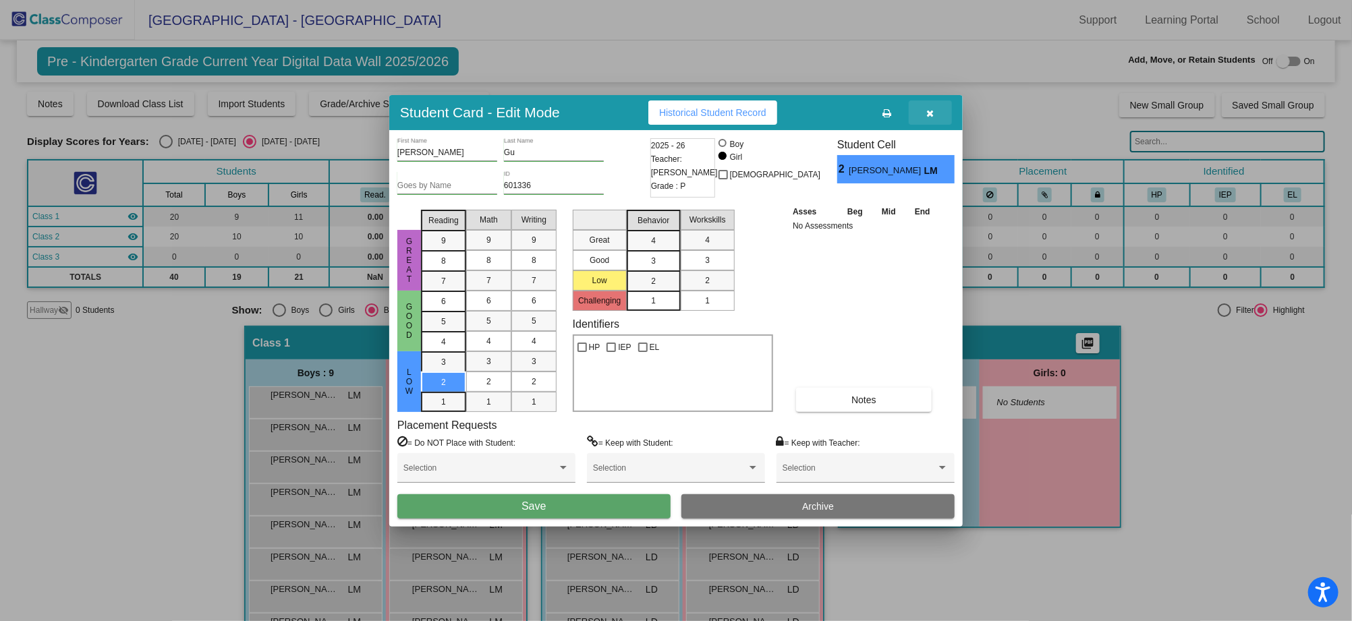
click at [935, 103] on button "button" at bounding box center [930, 112] width 43 height 24
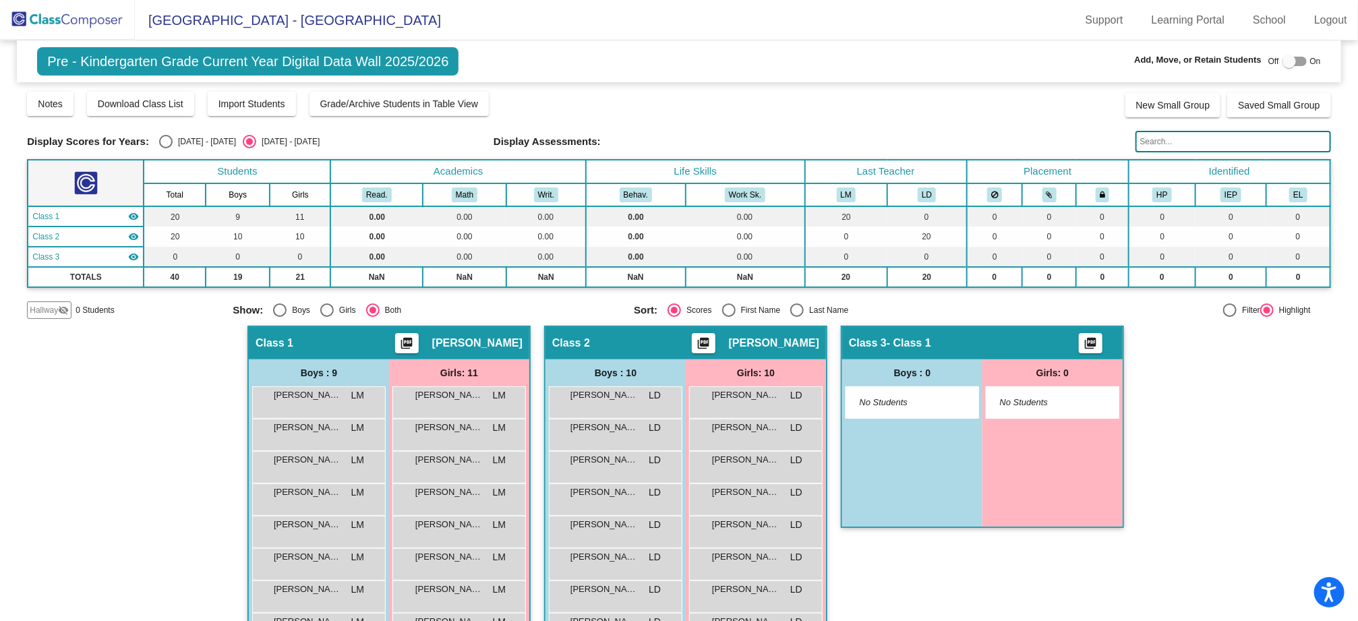
scroll to position [138, 0]
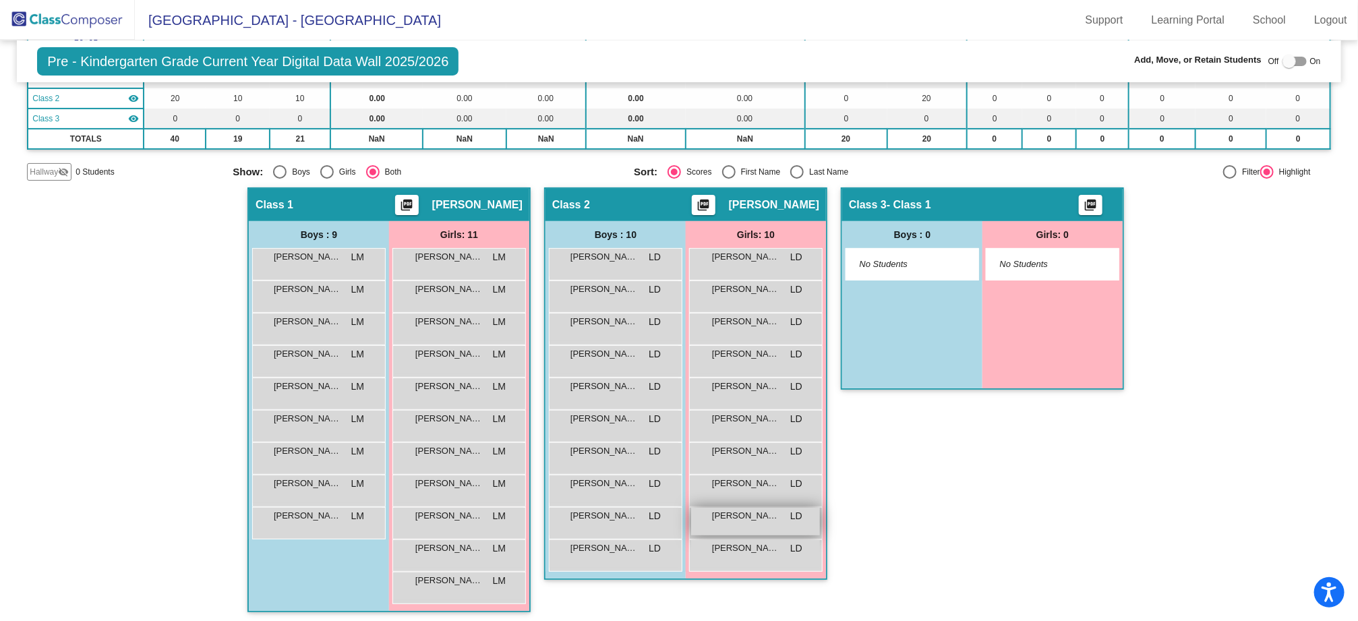
click at [731, 521] on div "Reia Lo-Leland LD lock do_not_disturb_alt" at bounding box center [755, 522] width 129 height 28
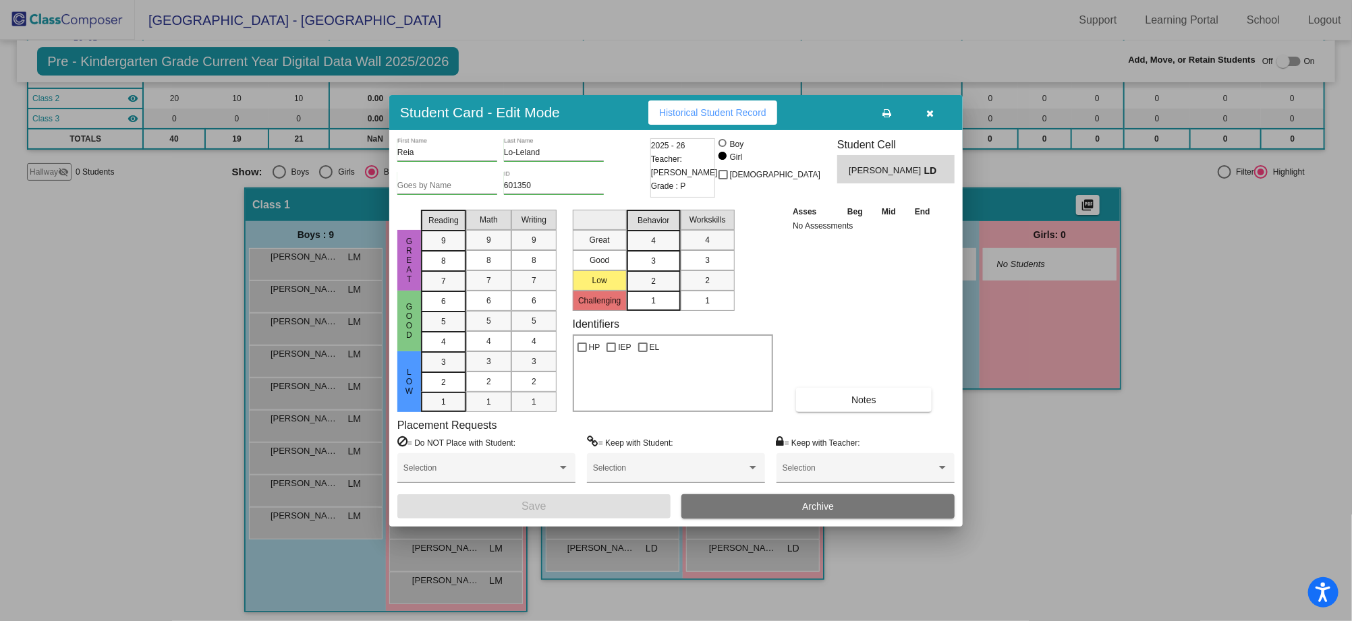
click at [711, 119] on button "Historical Student Record" at bounding box center [712, 112] width 129 height 24
click at [930, 112] on icon "button" at bounding box center [930, 113] width 7 height 9
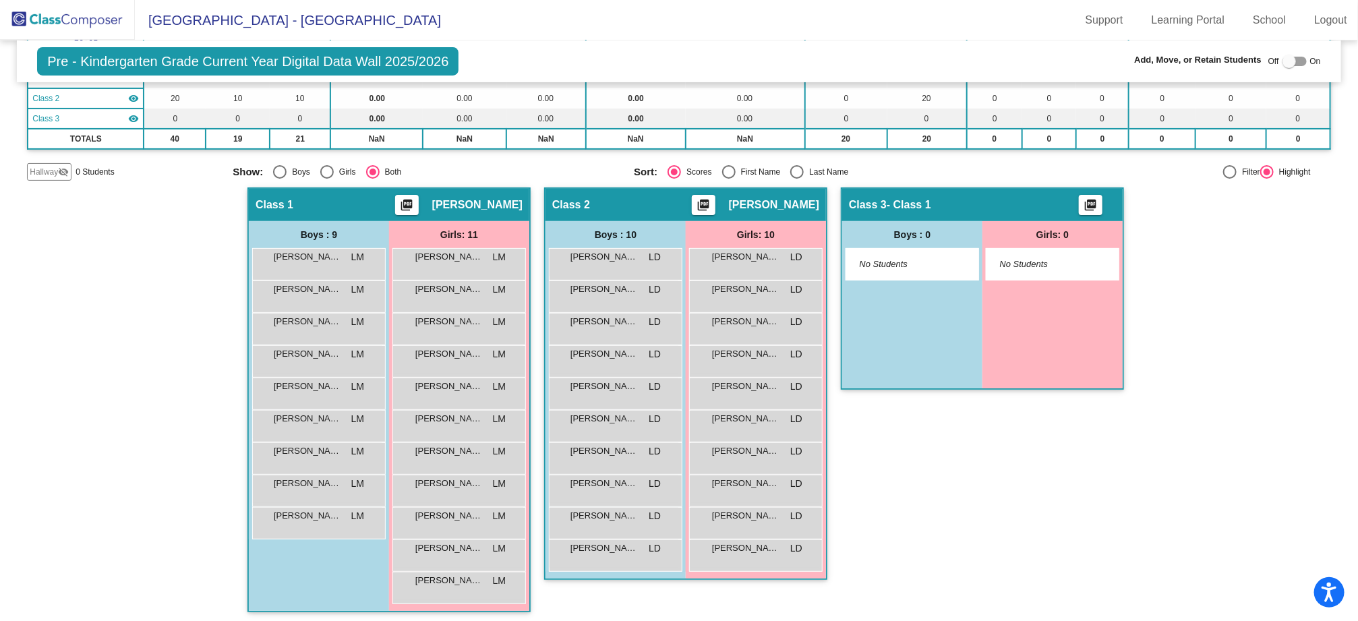
click at [54, 22] on img at bounding box center [67, 20] width 135 height 40
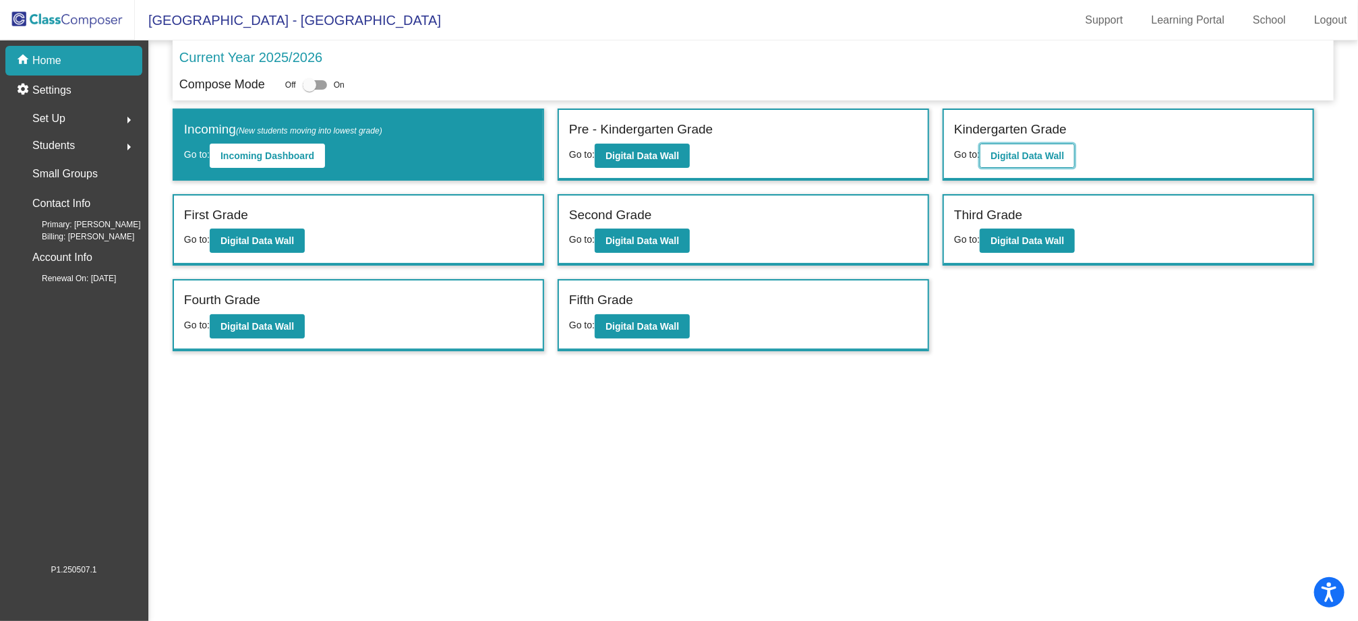
click at [1008, 152] on b "Digital Data Wall" at bounding box center [1028, 155] width 74 height 11
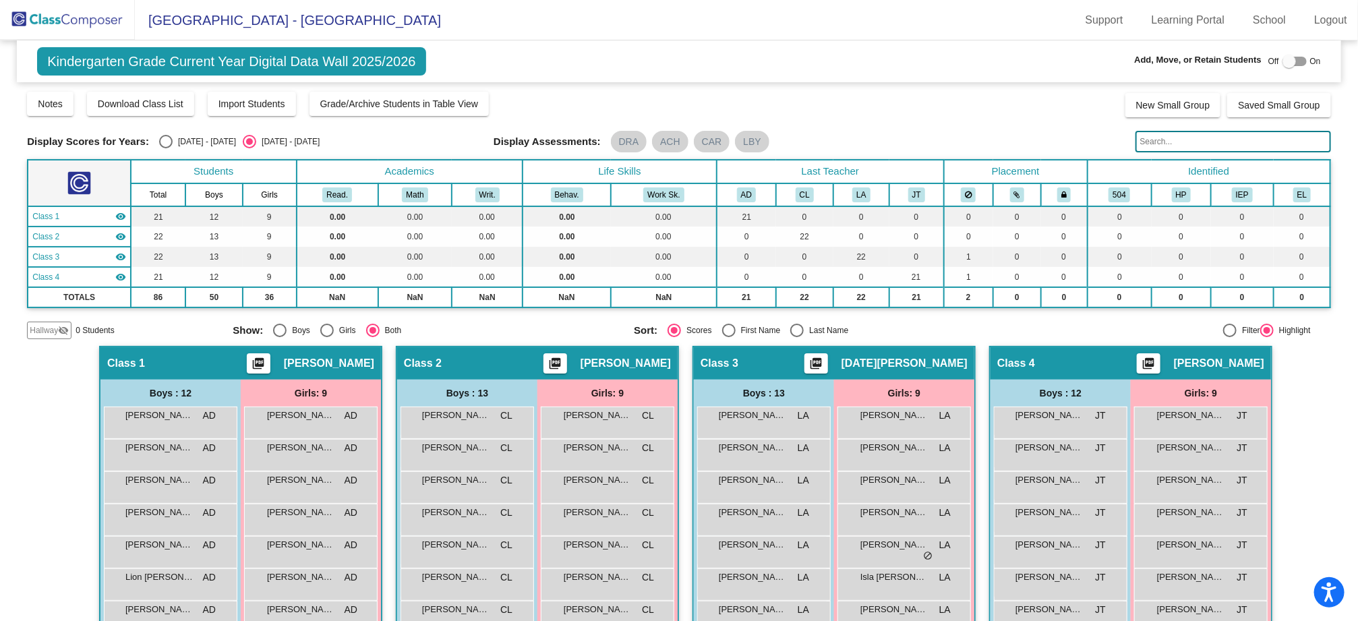
click at [75, 19] on img at bounding box center [67, 20] width 135 height 40
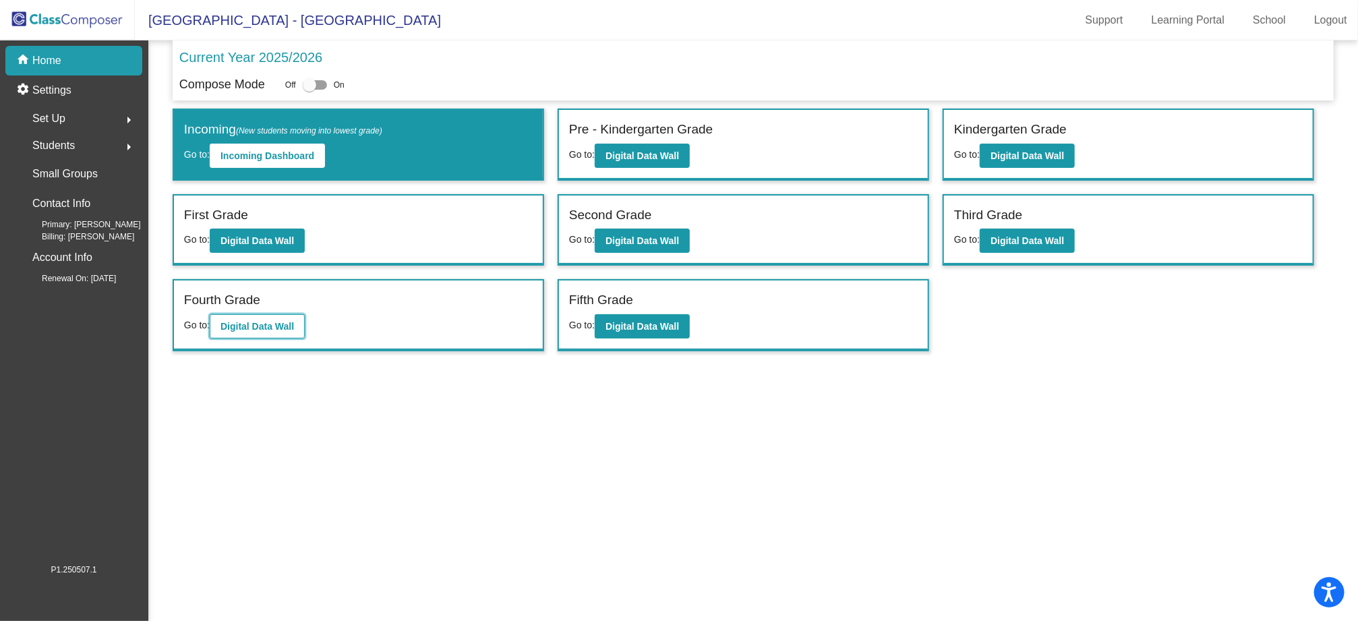
click at [278, 322] on b "Digital Data Wall" at bounding box center [258, 326] width 74 height 11
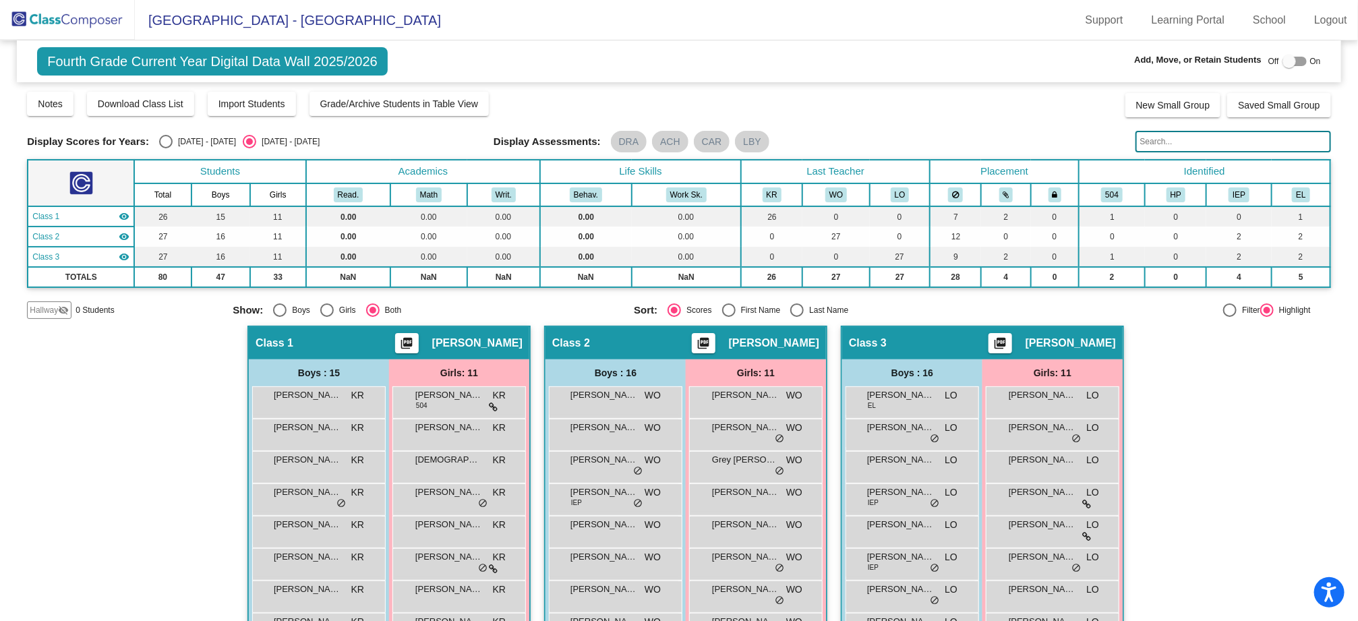
click at [89, 31] on img at bounding box center [67, 20] width 135 height 40
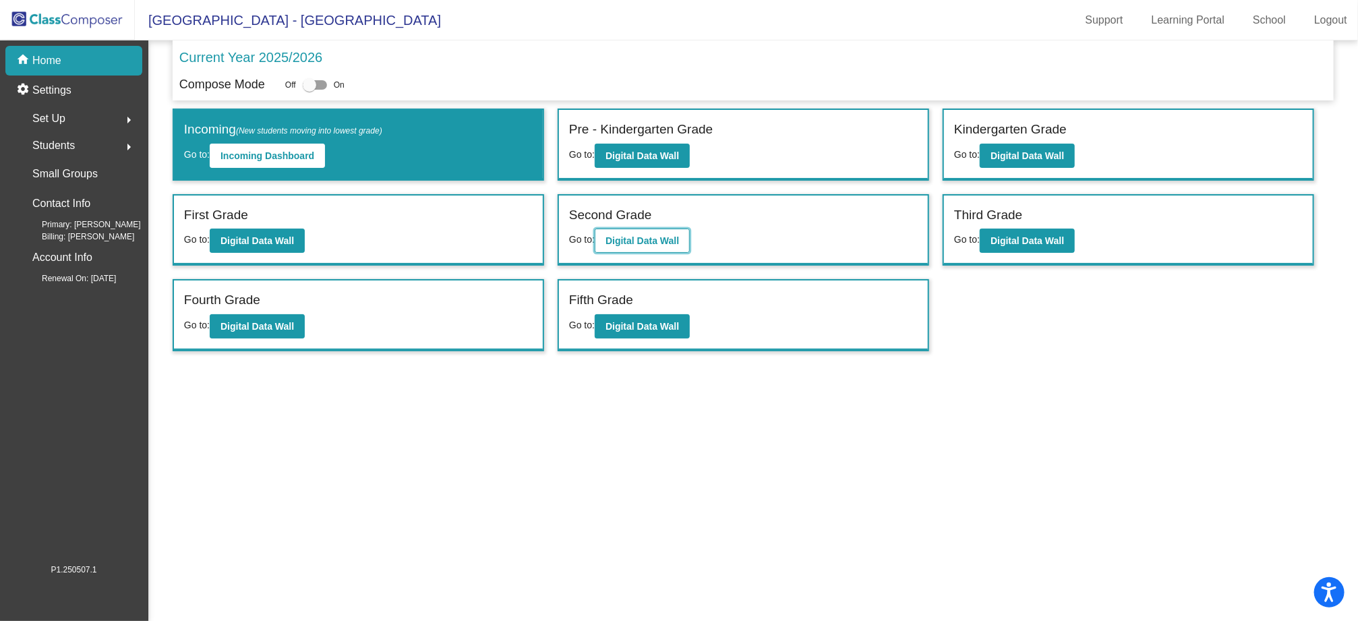
click at [662, 235] on b "Digital Data Wall" at bounding box center [643, 240] width 74 height 11
click at [627, 324] on b "Digital Data Wall" at bounding box center [643, 326] width 74 height 11
click at [1038, 155] on b "Digital Data Wall" at bounding box center [1028, 155] width 74 height 11
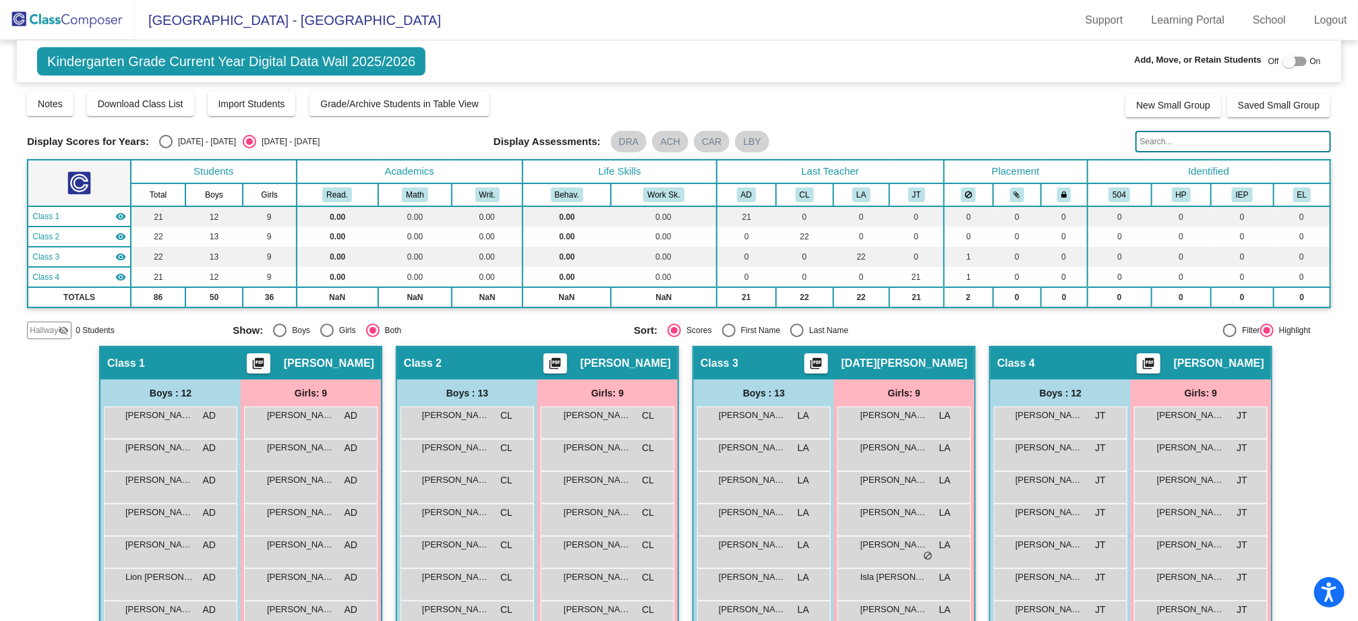
click at [89, 27] on img at bounding box center [67, 20] width 135 height 40
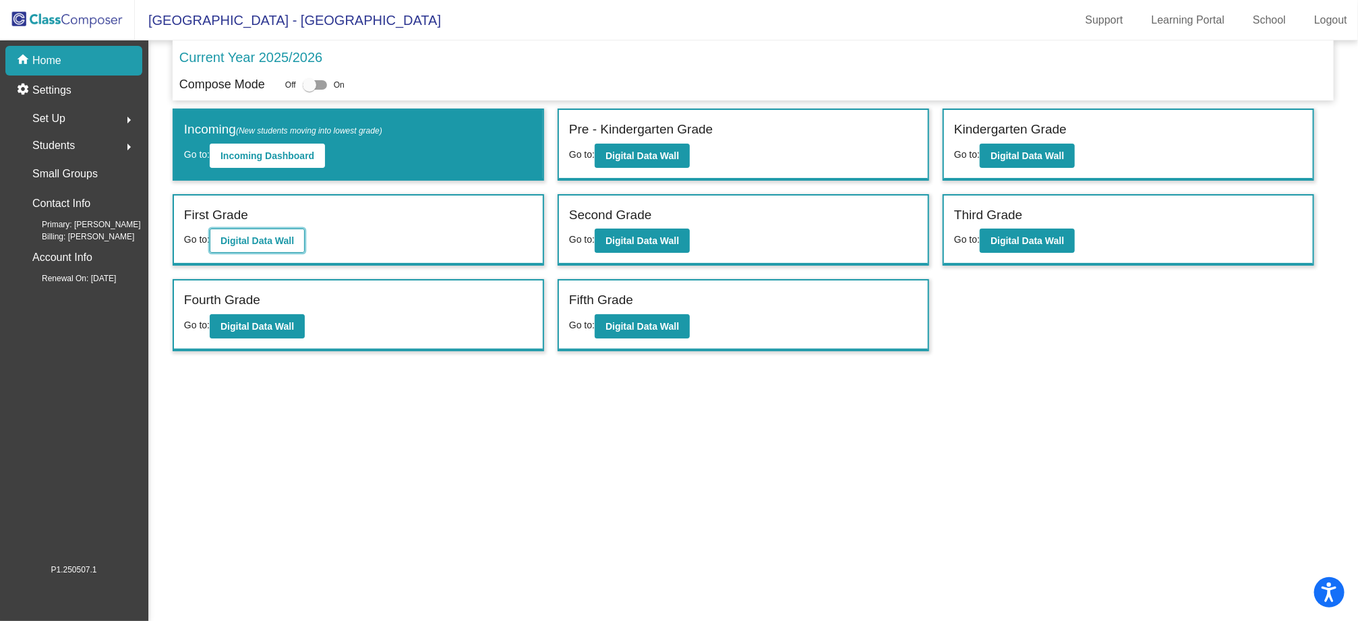
click at [271, 237] on b "Digital Data Wall" at bounding box center [258, 240] width 74 height 11
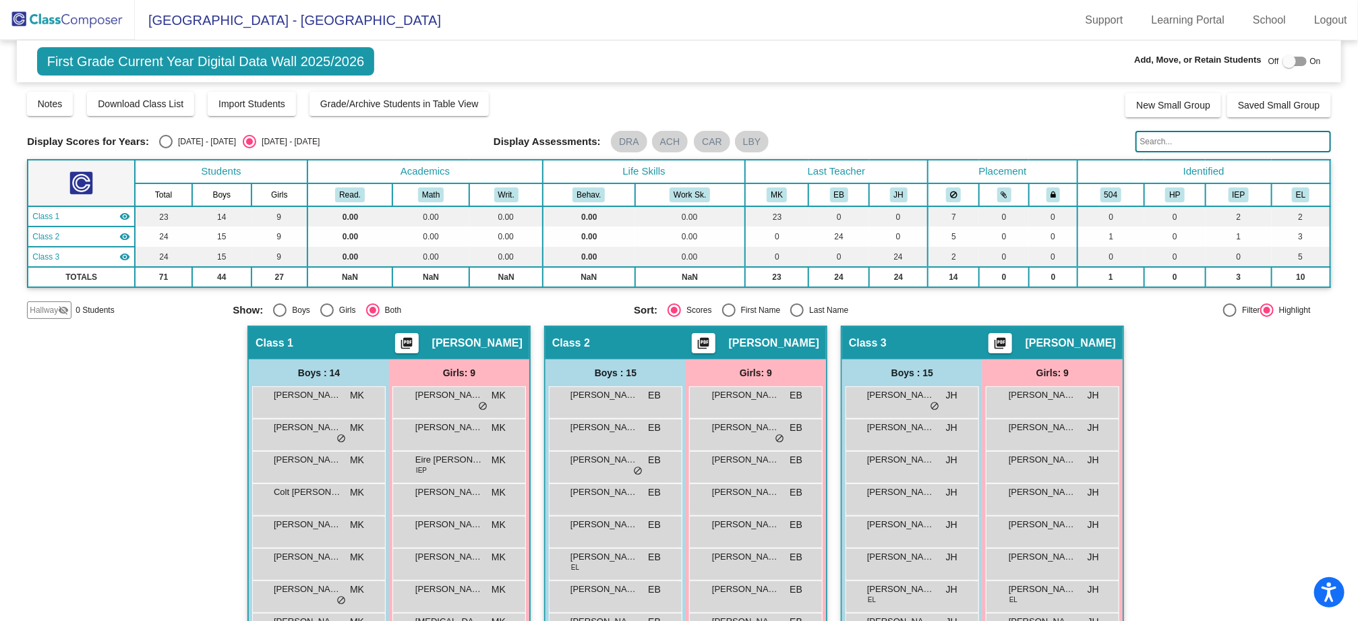
click at [43, 24] on img at bounding box center [67, 20] width 135 height 40
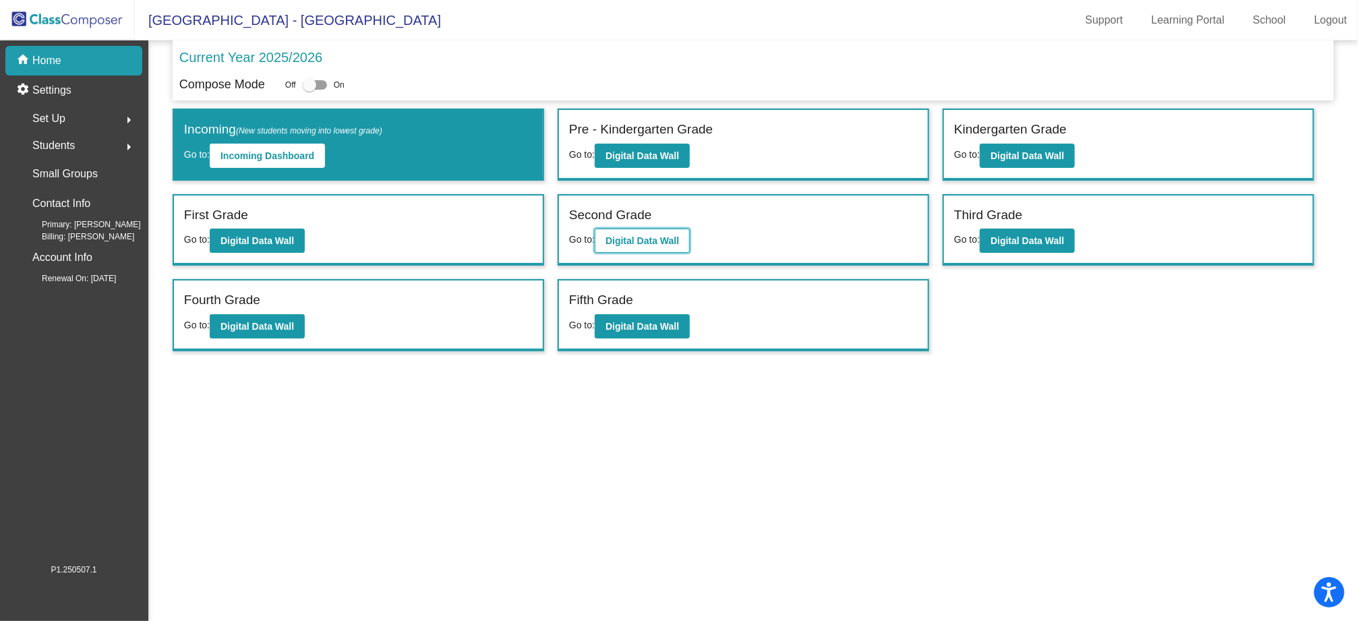
click at [650, 239] on b "Digital Data Wall" at bounding box center [643, 240] width 74 height 11
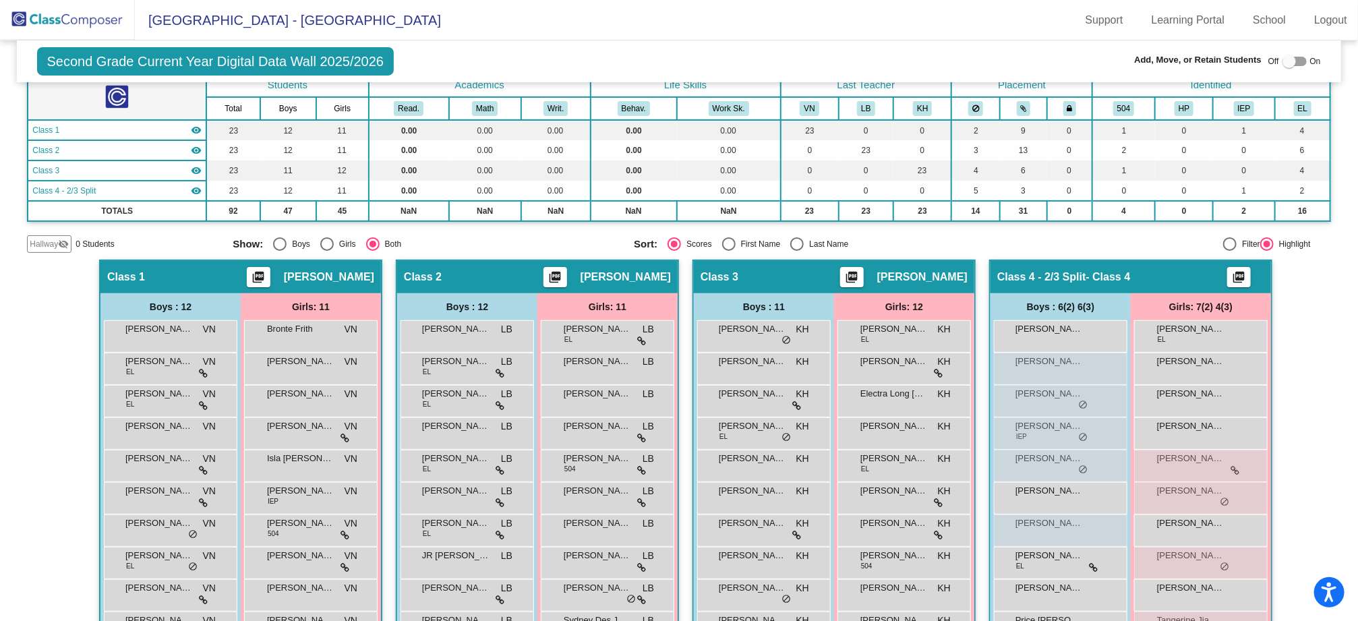
scroll to position [96, 0]
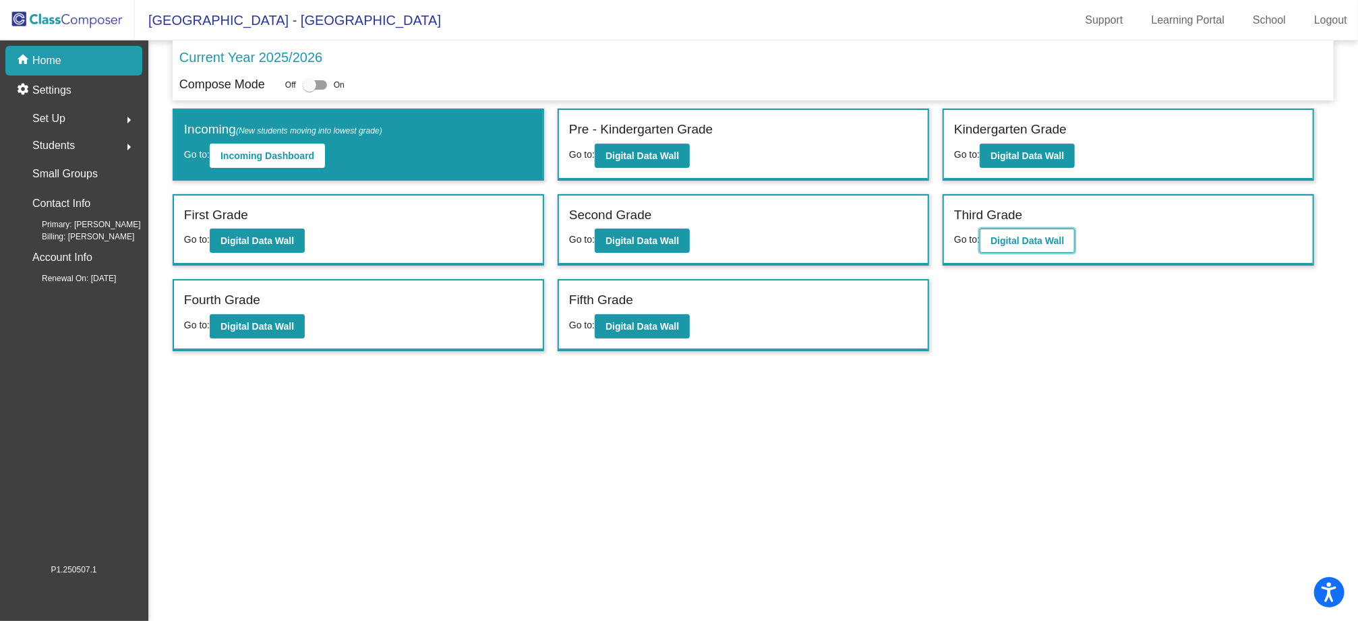
click at [1064, 237] on b "Digital Data Wall" at bounding box center [1028, 240] width 74 height 11
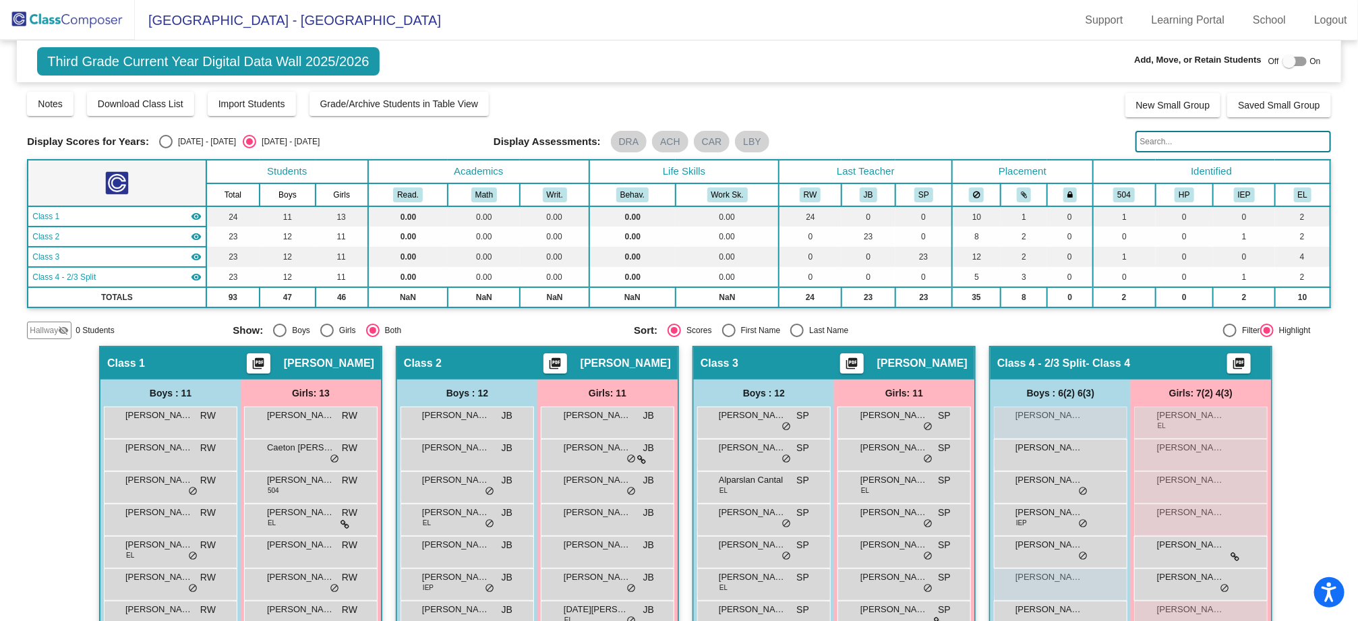
click at [83, 24] on img at bounding box center [67, 20] width 135 height 40
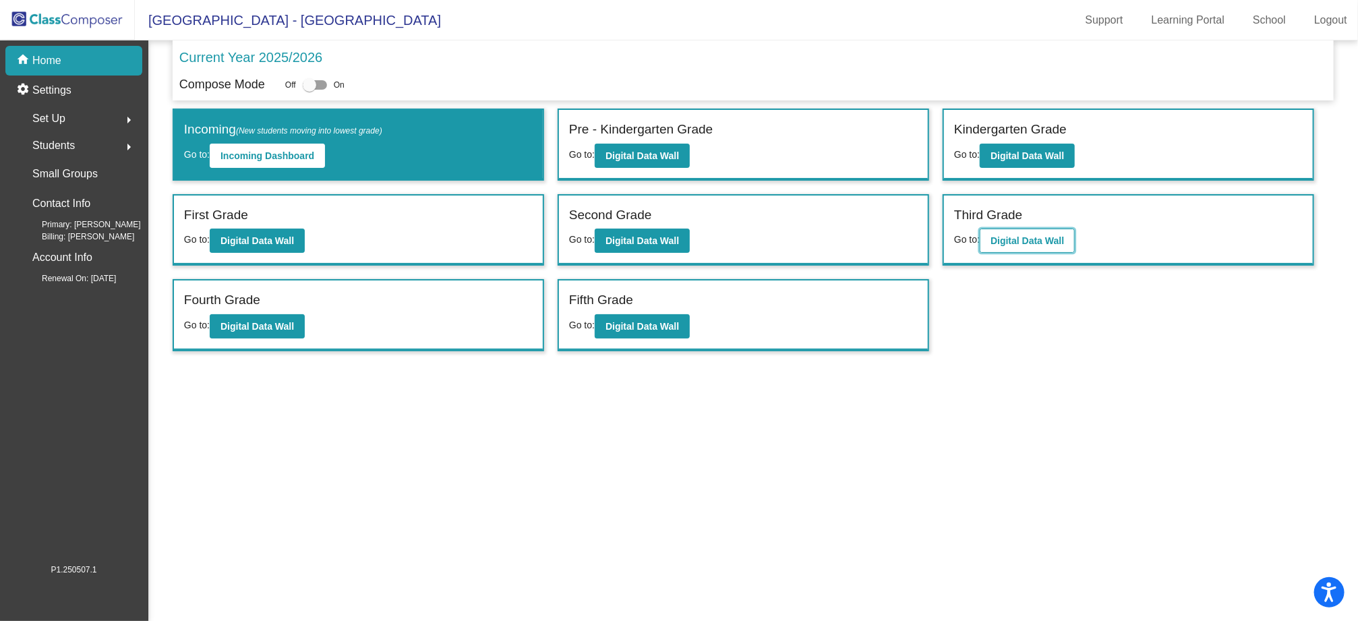
click at [1050, 235] on b "Digital Data Wall" at bounding box center [1028, 240] width 74 height 11
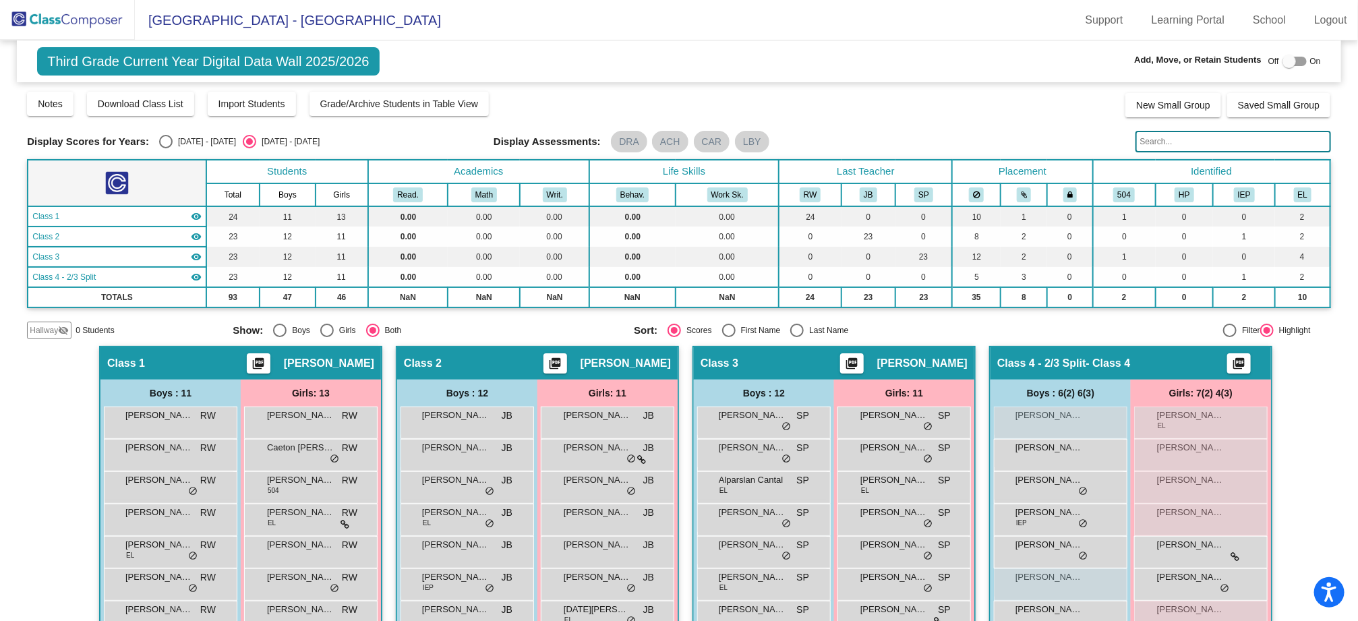
click at [87, 29] on img at bounding box center [67, 20] width 135 height 40
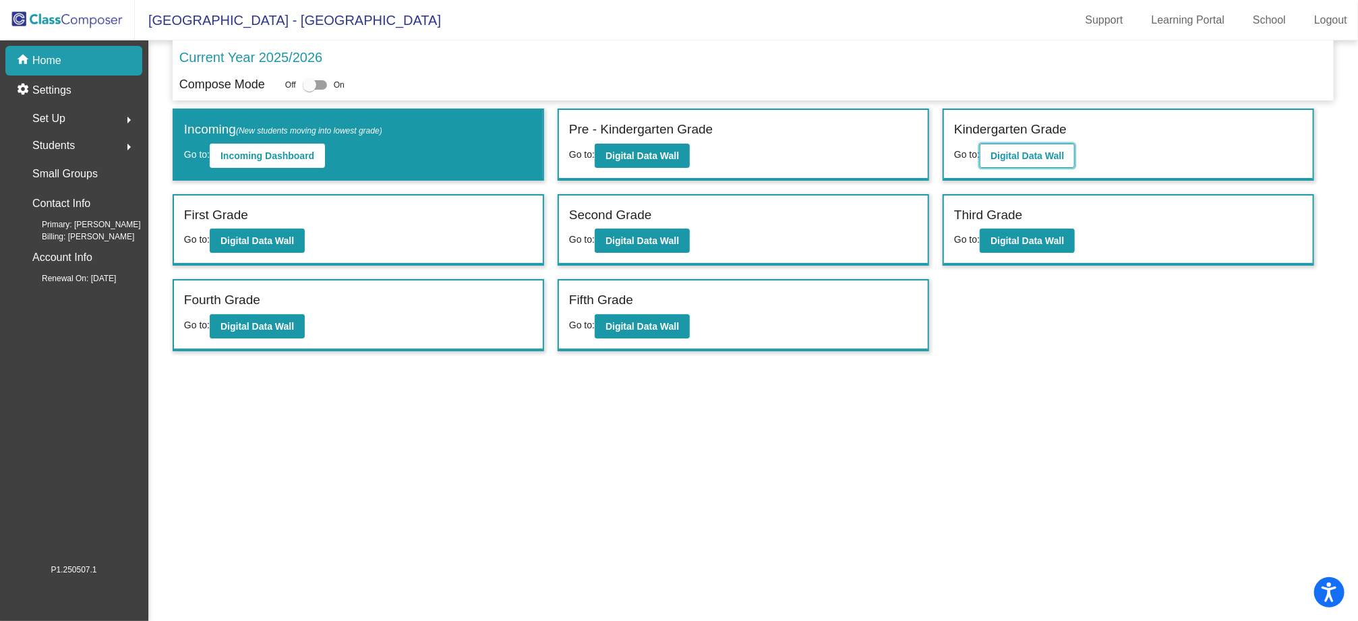
click at [1042, 159] on b "Digital Data Wall" at bounding box center [1028, 155] width 74 height 11
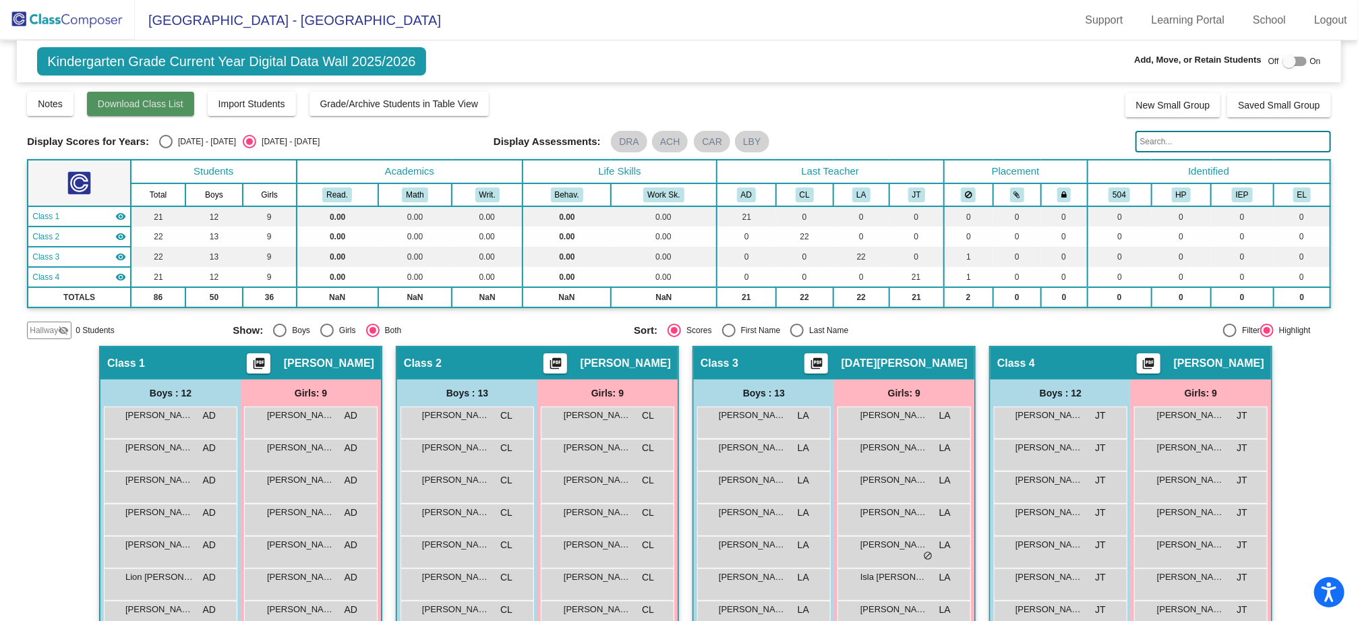
click at [133, 110] on button "Download Class List" at bounding box center [140, 104] width 107 height 24
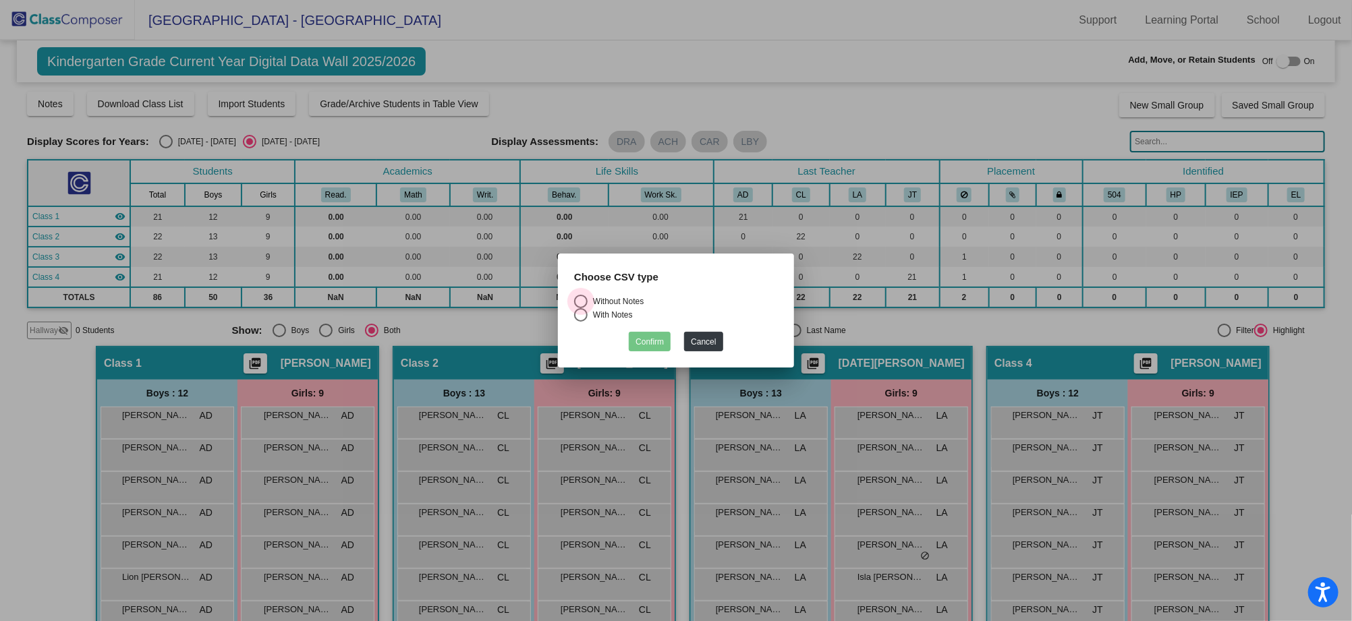
click at [625, 304] on div "Without Notes" at bounding box center [615, 301] width 56 height 12
click at [581, 308] on input "Without Notes" at bounding box center [580, 308] width 1 height 1
radio input "true"
click at [654, 343] on button "Confirm" at bounding box center [650, 342] width 42 height 20
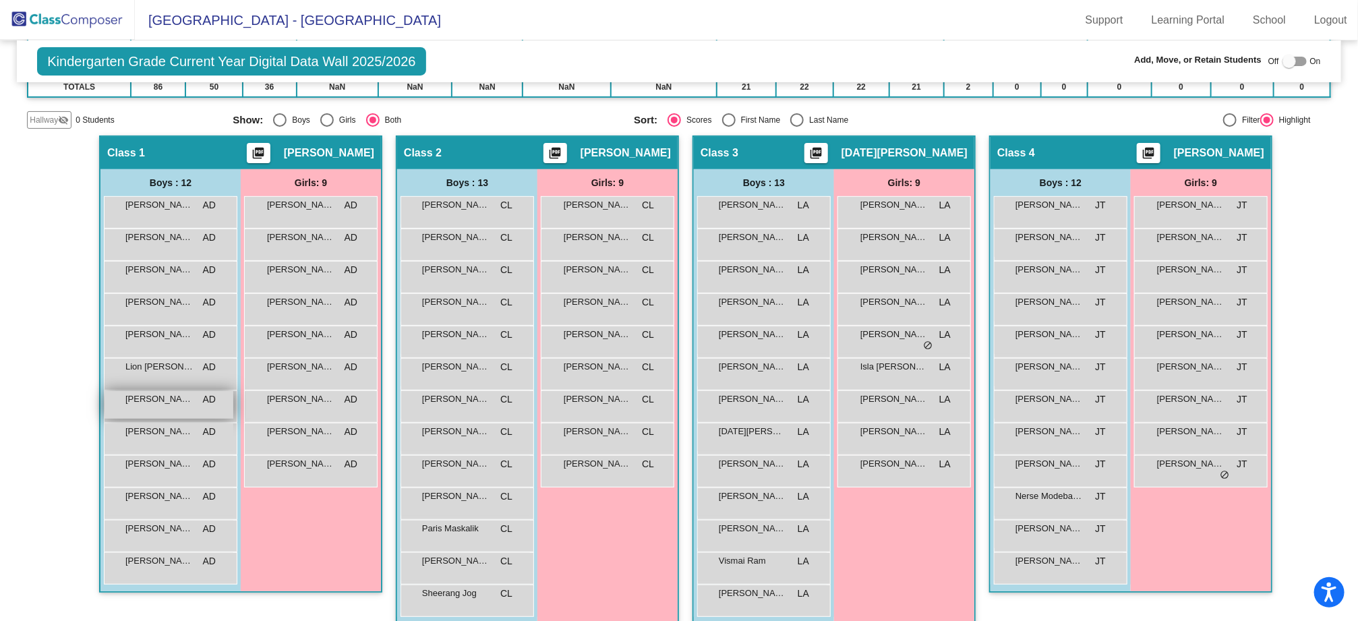
scroll to position [220, 0]
